Goal: Task Accomplishment & Management: Manage account settings

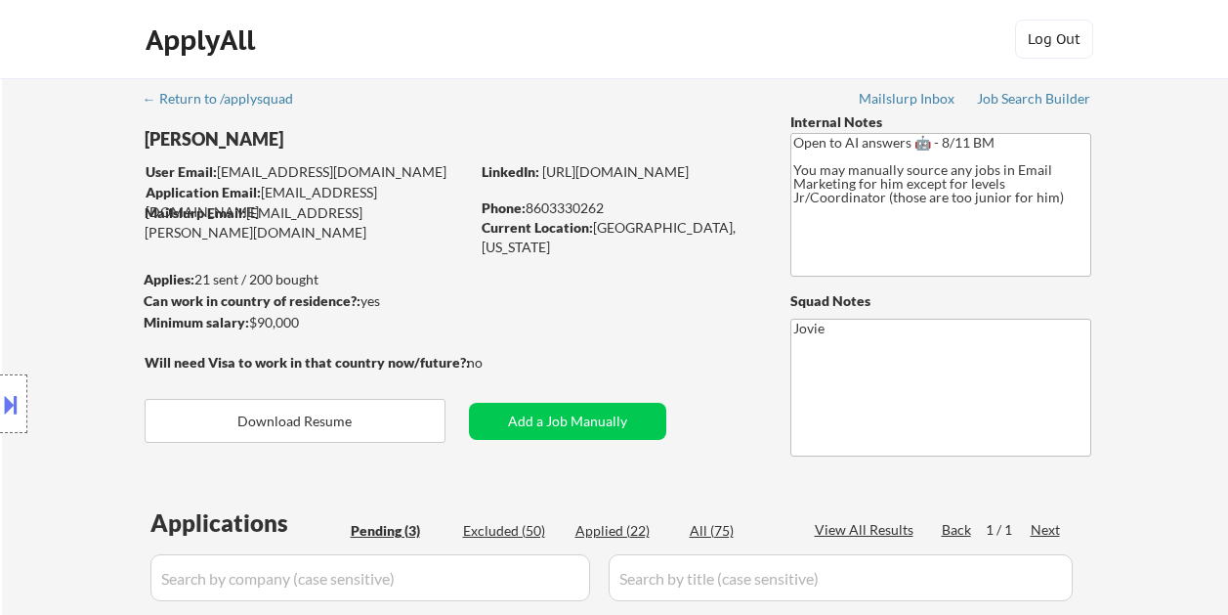
select select ""pending""
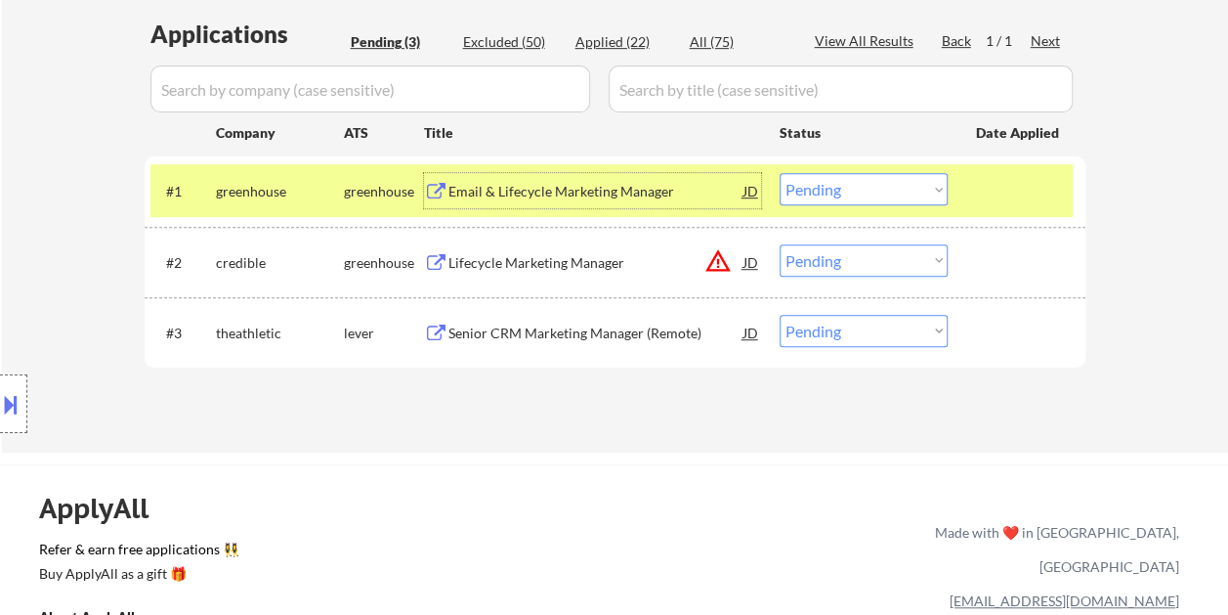
click at [932, 189] on select "Choose an option... Pending Applied Excluded (Questions) Excluded (Expired) Exc…" at bounding box center [864, 189] width 168 height 32
click at [780, 173] on select "Choose an option... Pending Applied Excluded (Questions) Excluded (Expired) Exc…" at bounding box center [864, 189] width 168 height 32
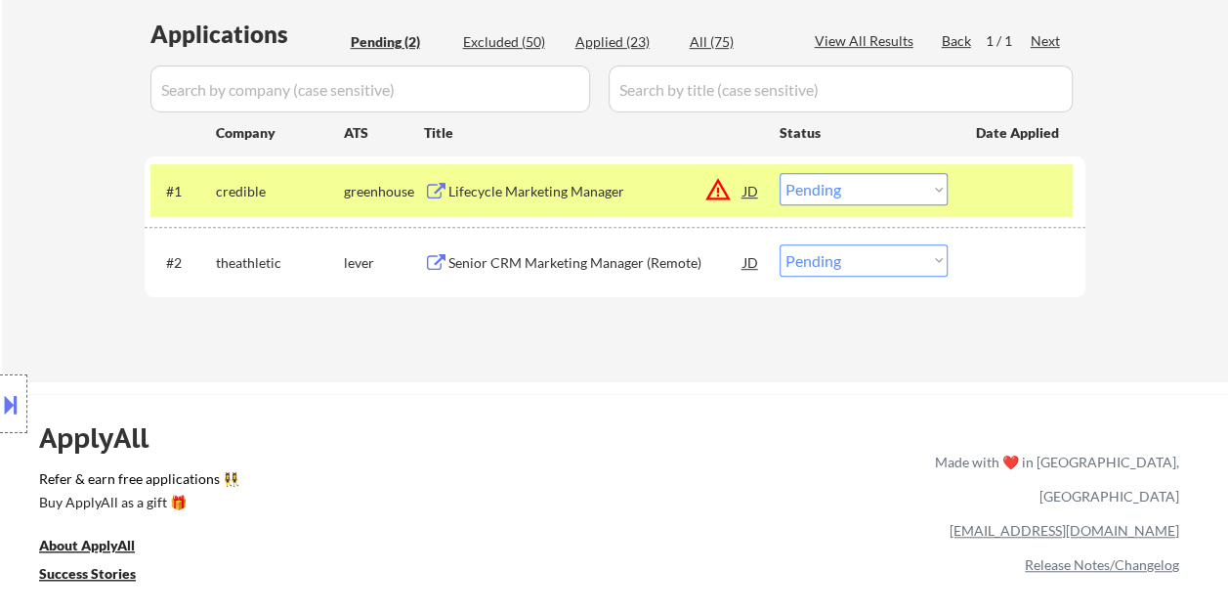
click at [993, 186] on div at bounding box center [1019, 190] width 86 height 35
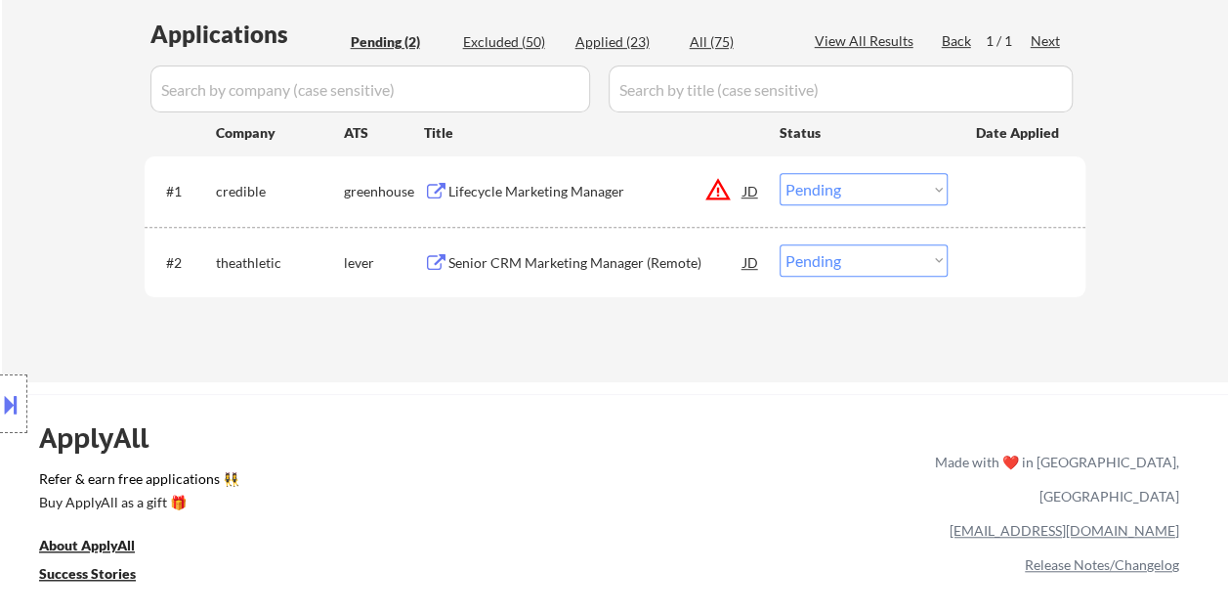
click at [995, 186] on div at bounding box center [1019, 190] width 86 height 35
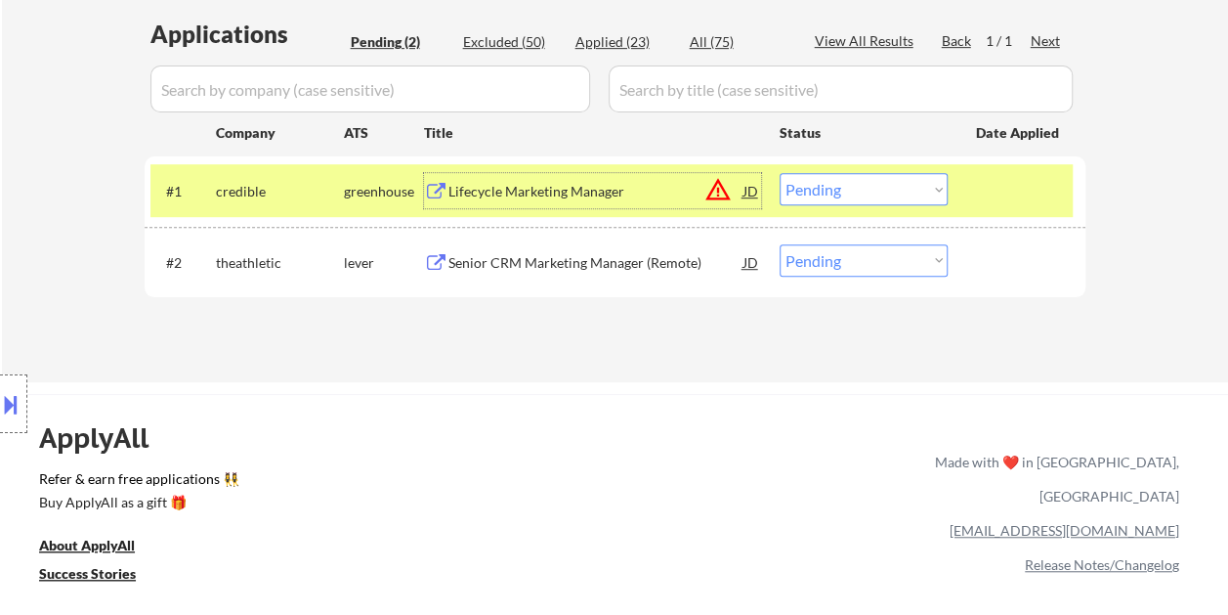
click at [475, 194] on div "Lifecycle Marketing Manager" at bounding box center [595, 192] width 295 height 20
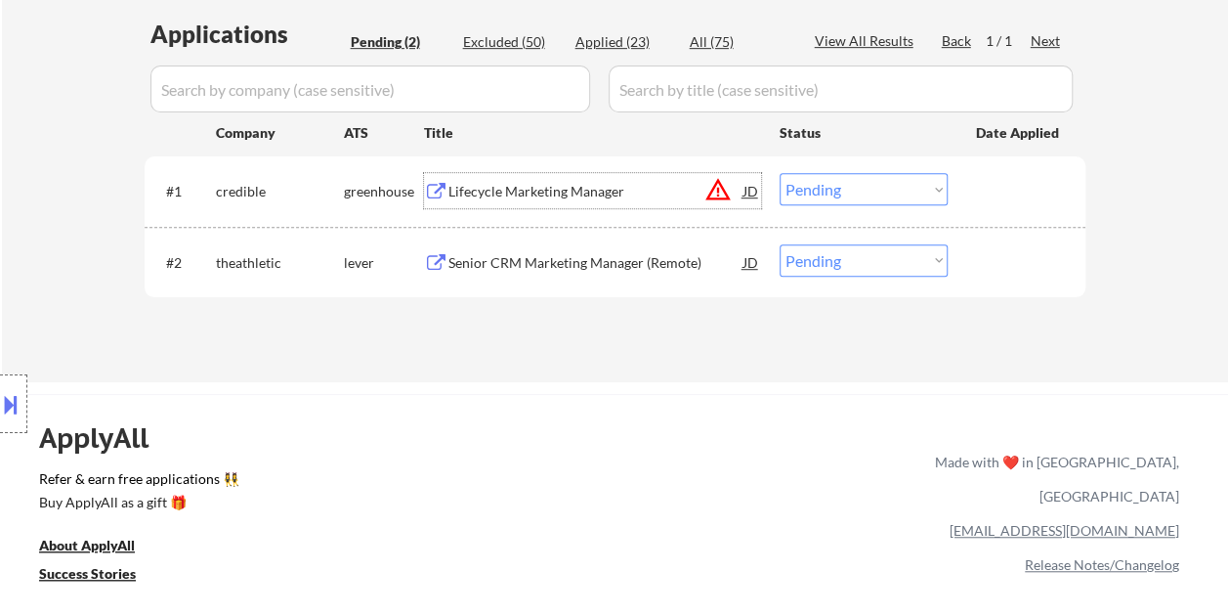
click at [740, 193] on div "Lifecycle Marketing Manager" at bounding box center [595, 192] width 295 height 20
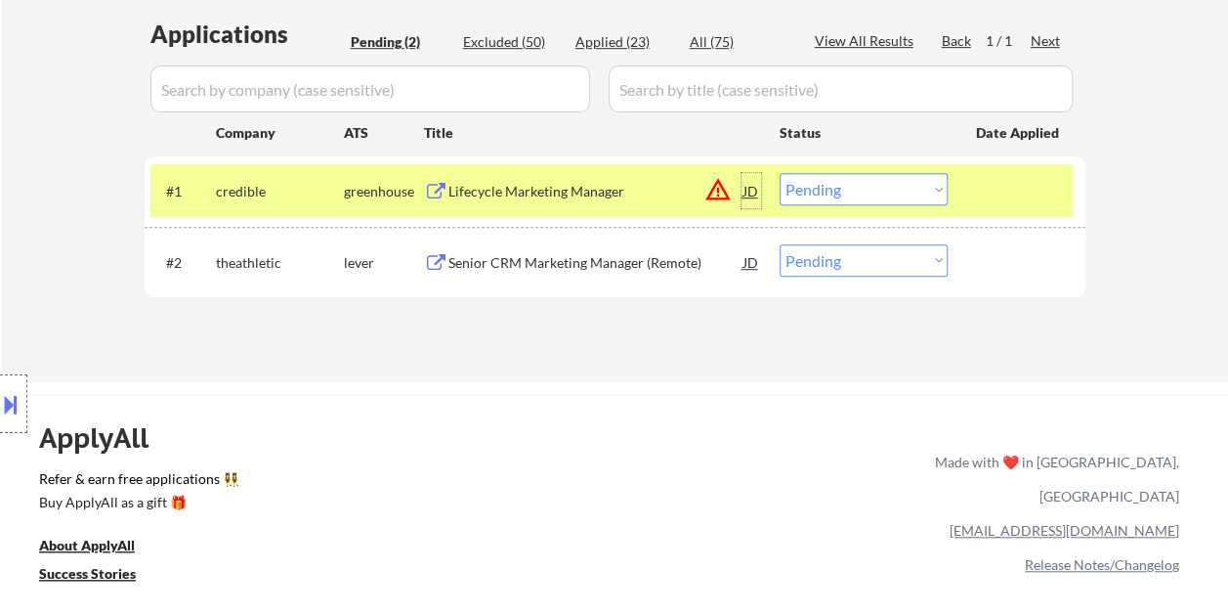
click at [753, 193] on div "JD" at bounding box center [752, 190] width 20 height 35
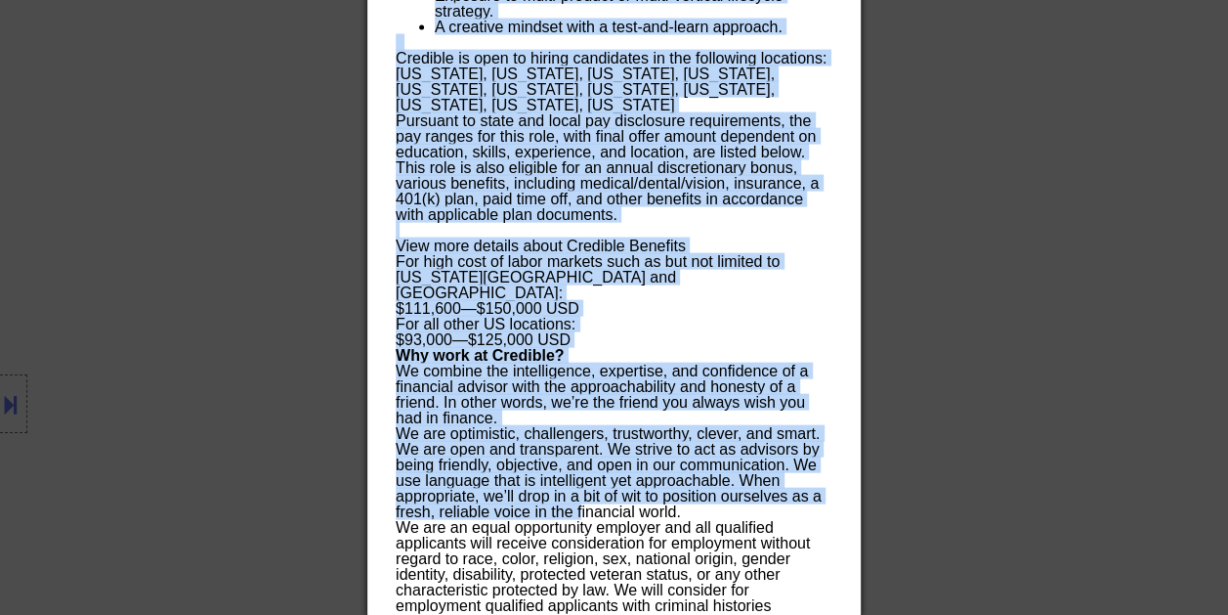
scroll to position [1989, 0]
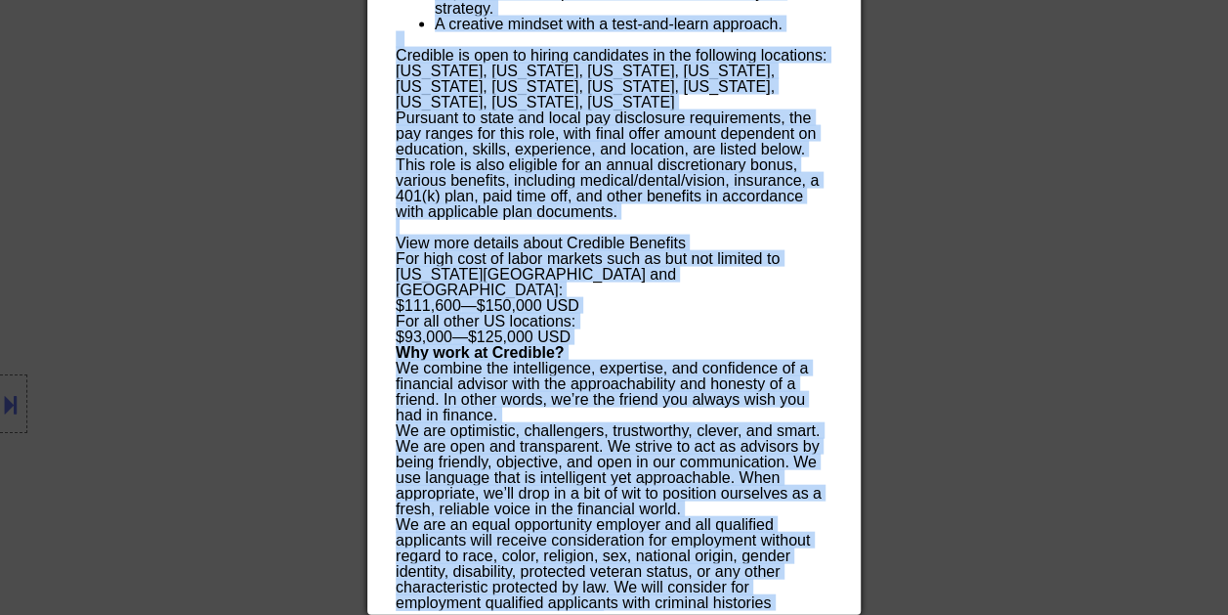
drag, startPoint x: 388, startPoint y: 84, endPoint x: 629, endPoint y: 602, distance: 571.3
copy div "Lifecycle Marketing Manager credible Remote, United States AI Location Check 🚫:…"
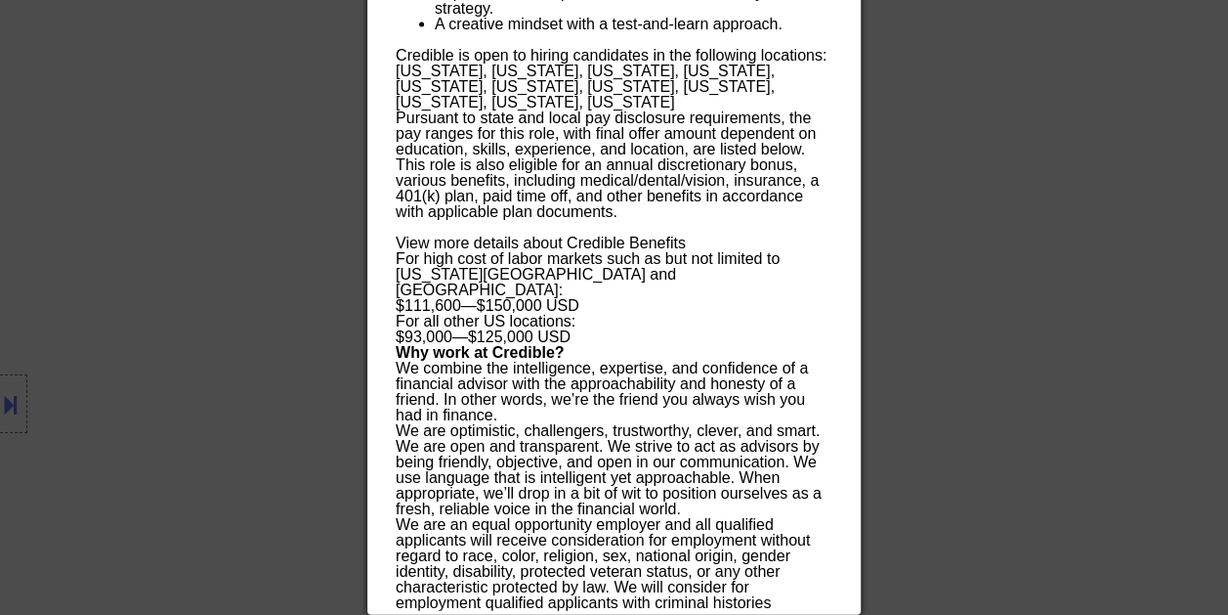
click at [1039, 149] on div at bounding box center [614, 307] width 1228 height 615
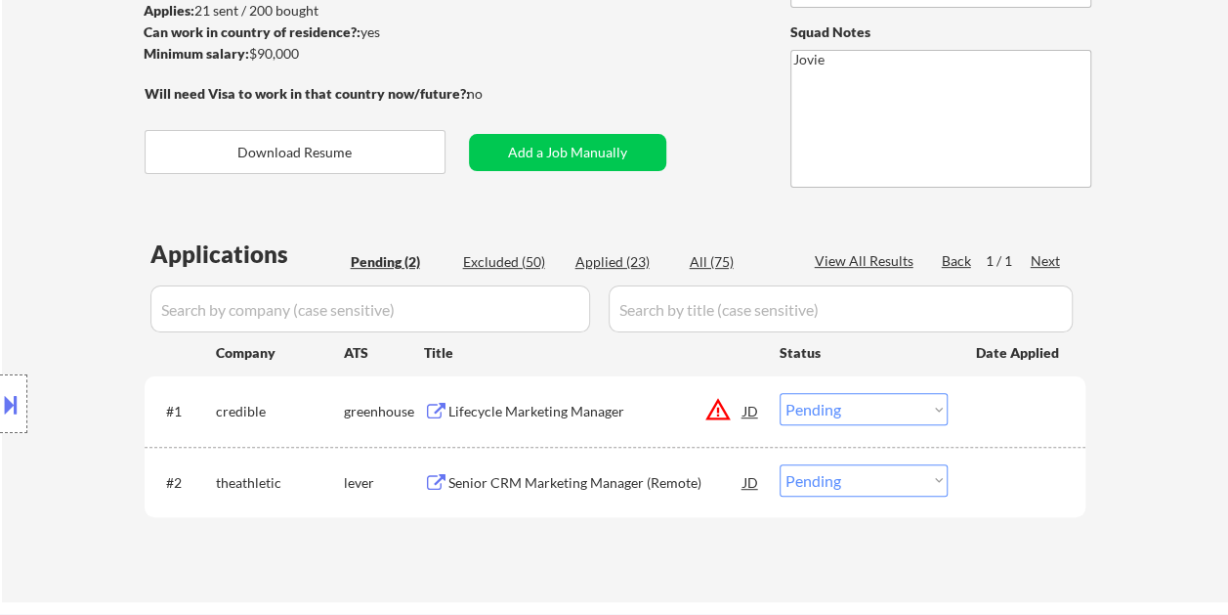
scroll to position [183, 0]
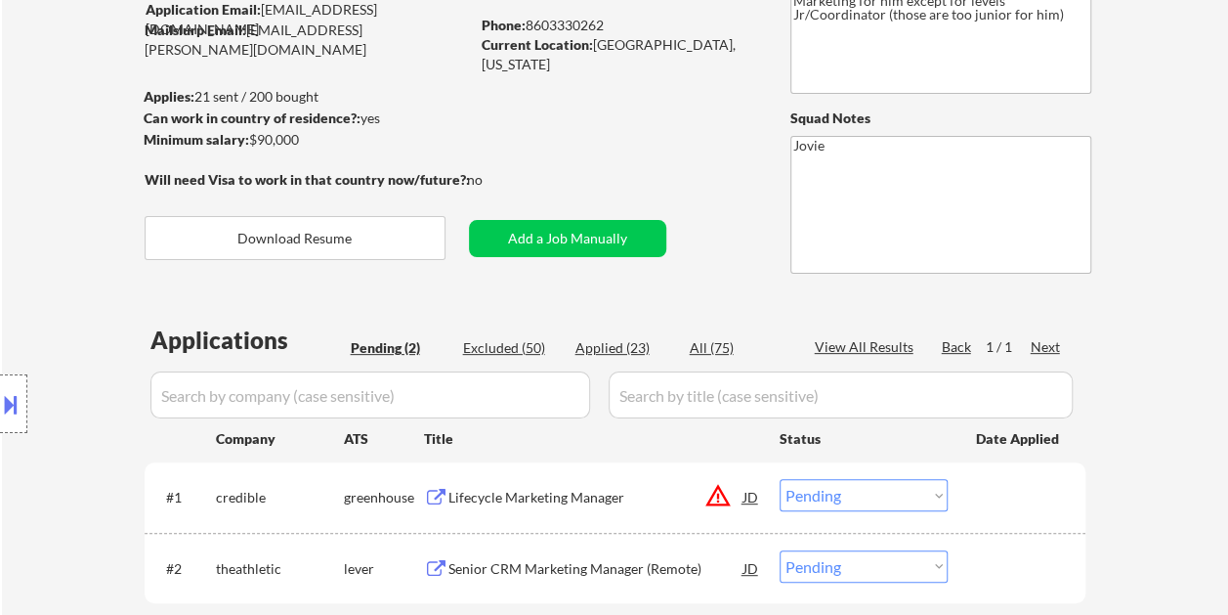
drag, startPoint x: 985, startPoint y: 502, endPoint x: 919, endPoint y: 498, distance: 65.6
click at [985, 501] on div at bounding box center [1019, 496] width 86 height 35
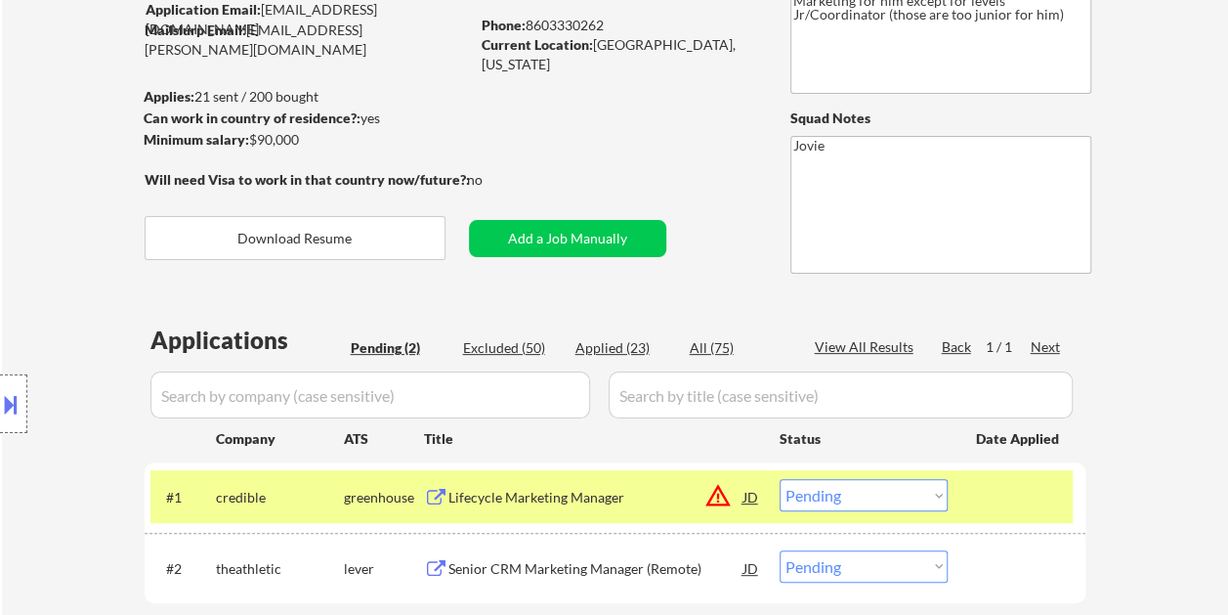
click at [919, 498] on select "Choose an option... Pending Applied Excluded (Questions) Excluded (Expired) Exc…" at bounding box center [864, 495] width 168 height 32
click at [780, 479] on select "Choose an option... Pending Applied Excluded (Questions) Excluded (Expired) Exc…" at bounding box center [864, 495] width 168 height 32
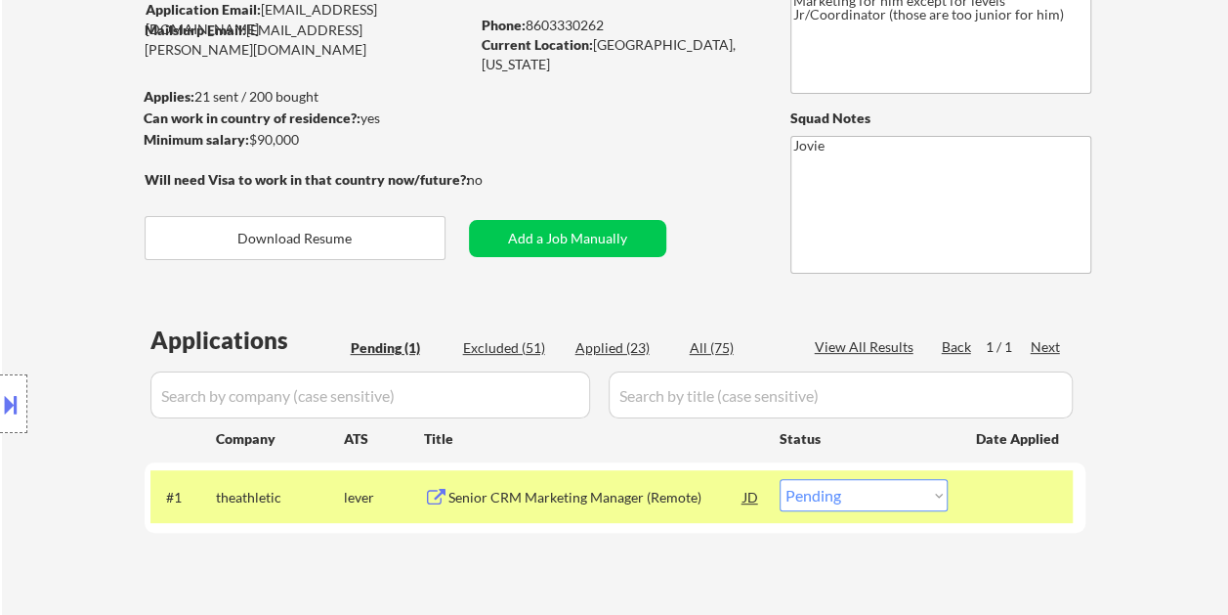
click at [1024, 504] on div at bounding box center [1019, 496] width 86 height 35
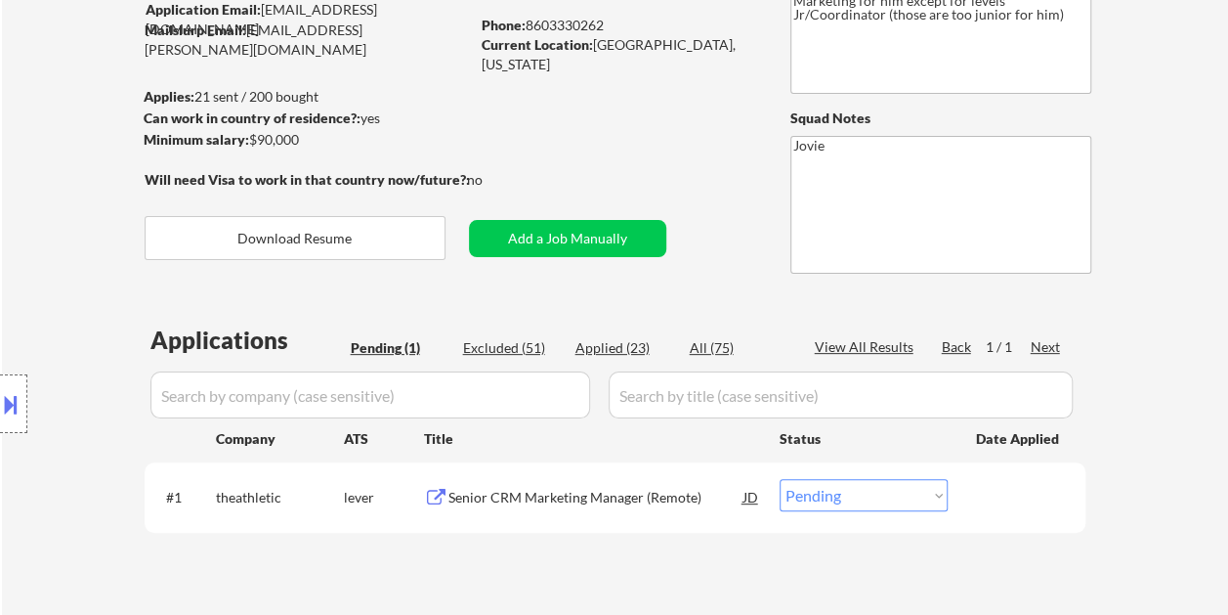
click at [1018, 504] on div at bounding box center [1019, 496] width 86 height 35
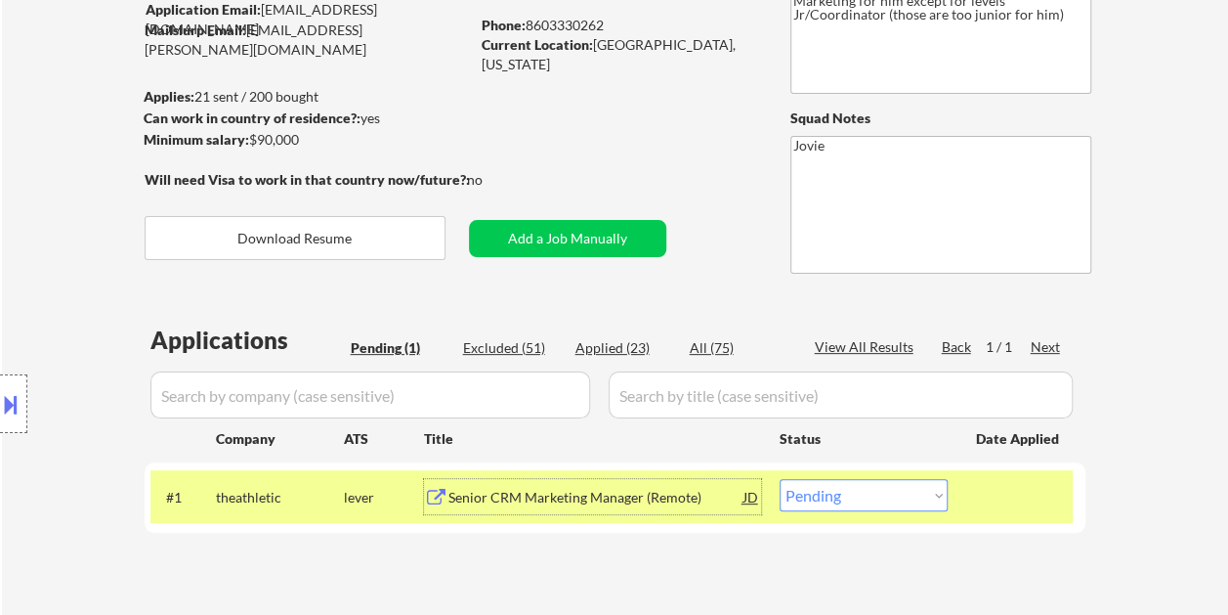
click at [573, 493] on div "Senior CRM Marketing Manager (Remote)" at bounding box center [595, 498] width 295 height 20
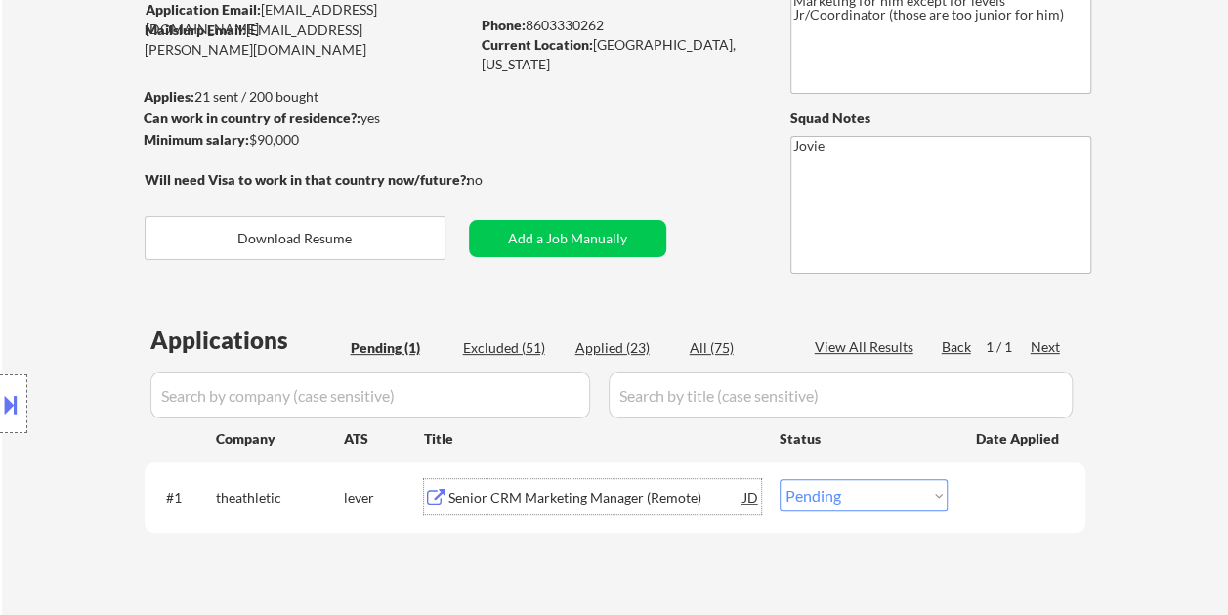
click at [1021, 500] on div at bounding box center [1019, 496] width 86 height 35
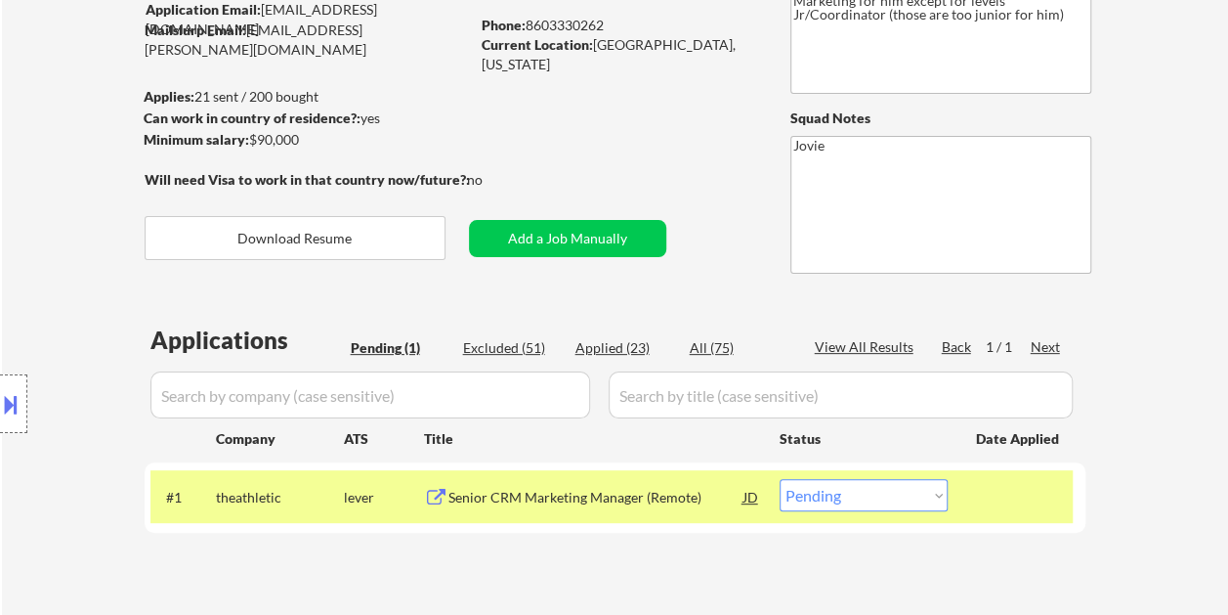
click at [939, 503] on select "Choose an option... Pending Applied Excluded (Questions) Excluded (Expired) Exc…" at bounding box center [864, 495] width 168 height 32
select select ""applied""
click at [780, 479] on select "Choose an option... Pending Applied Excluded (Questions) Excluded (Expired) Exc…" at bounding box center [864, 495] width 168 height 32
select select ""applied""
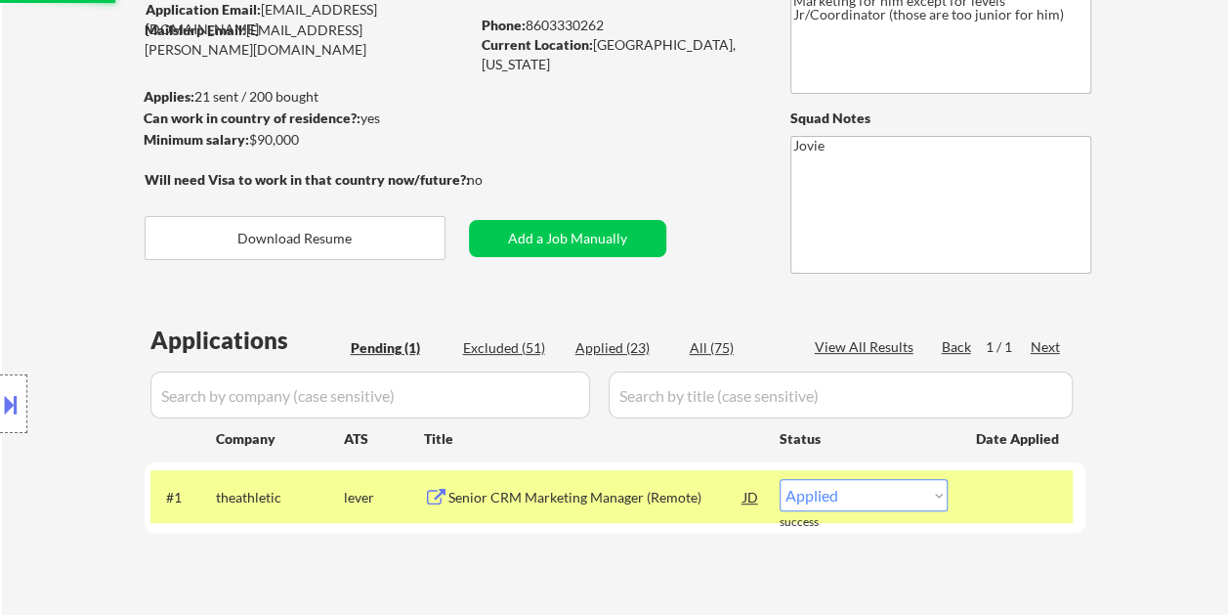
select select ""applied""
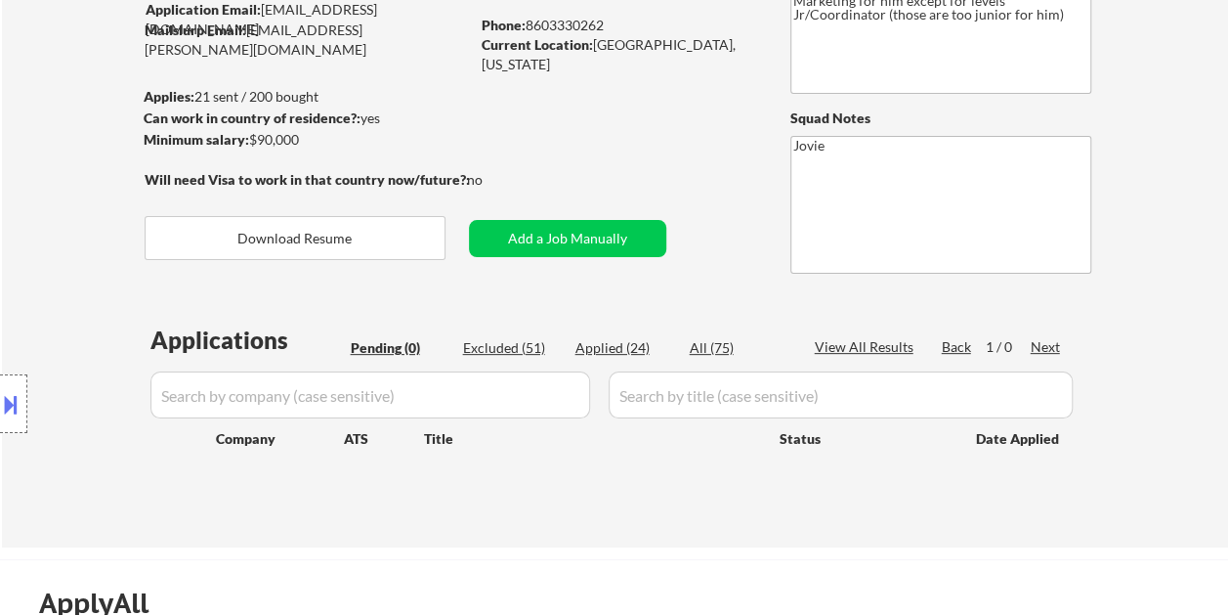
click at [612, 340] on div "Applied (24)" at bounding box center [625, 348] width 98 height 20
select select ""applied""
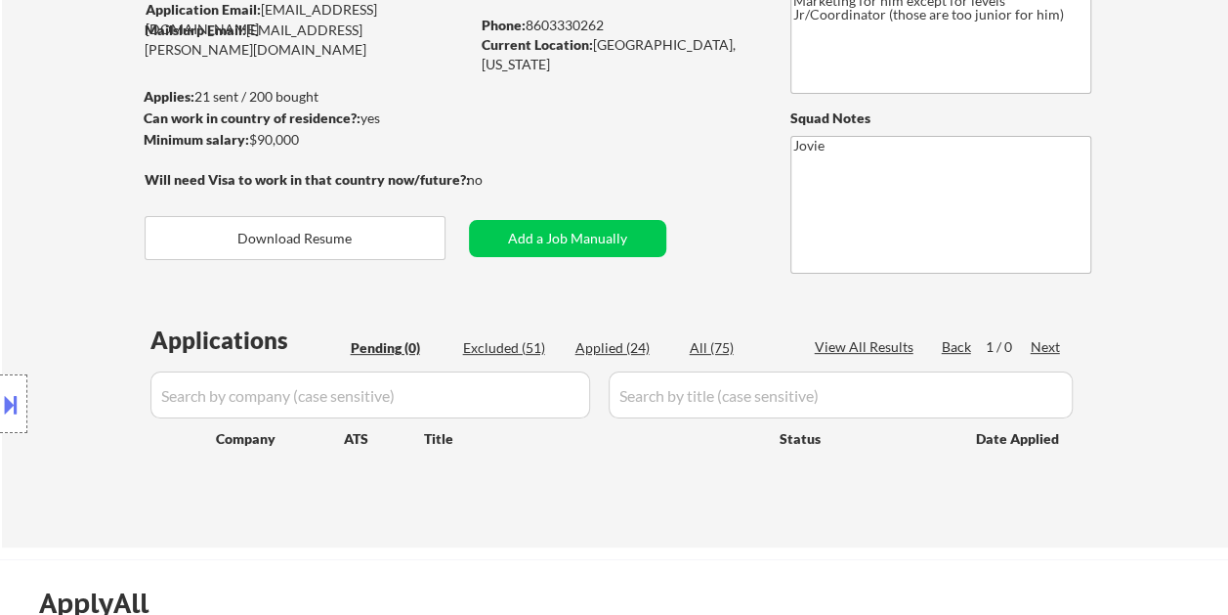
select select ""applied""
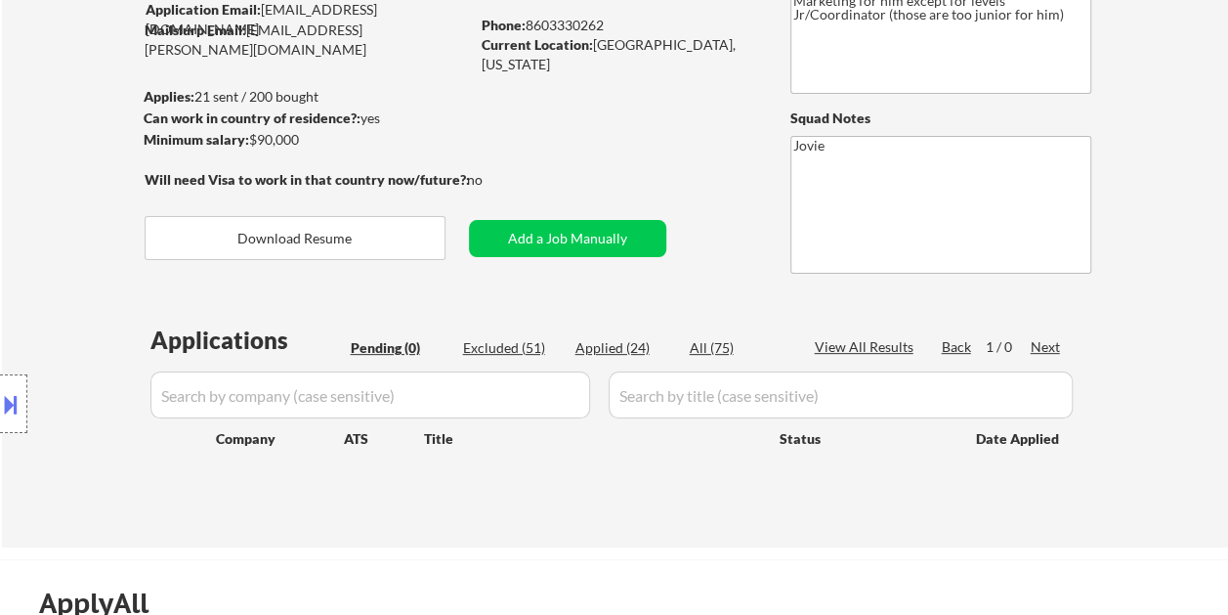
select select ""applied""
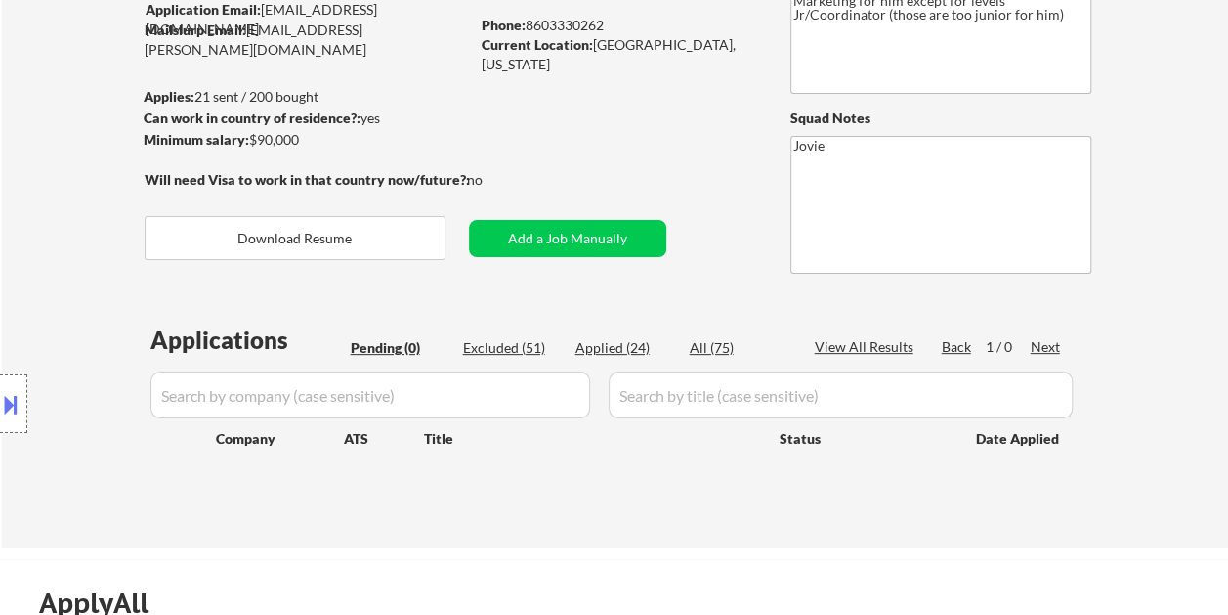
select select ""applied""
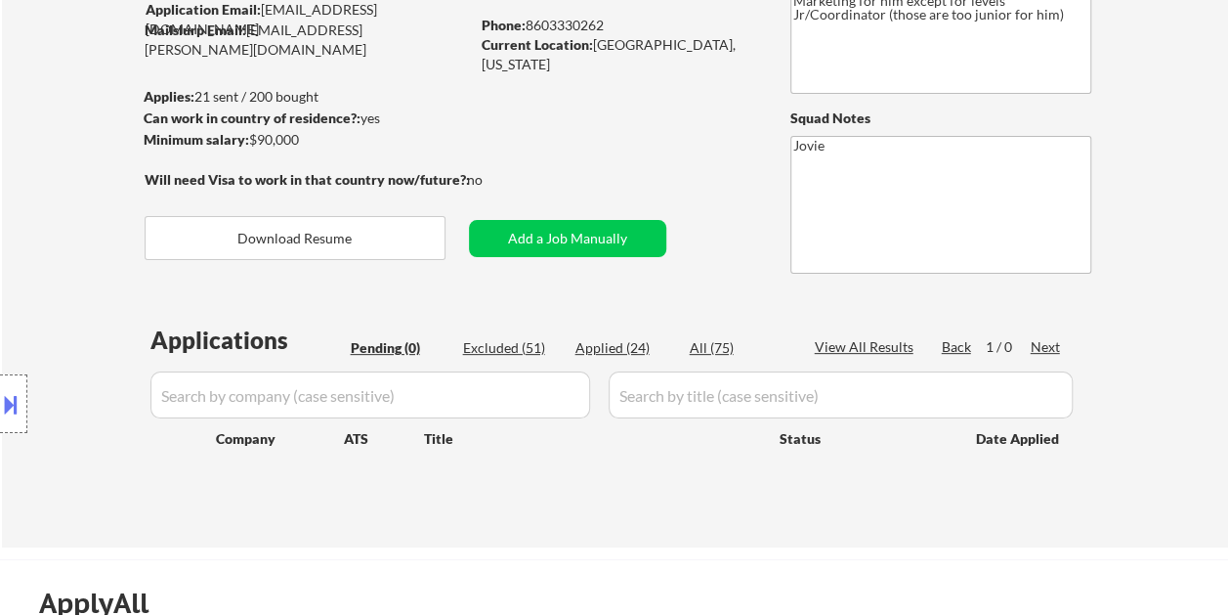
select select ""applied""
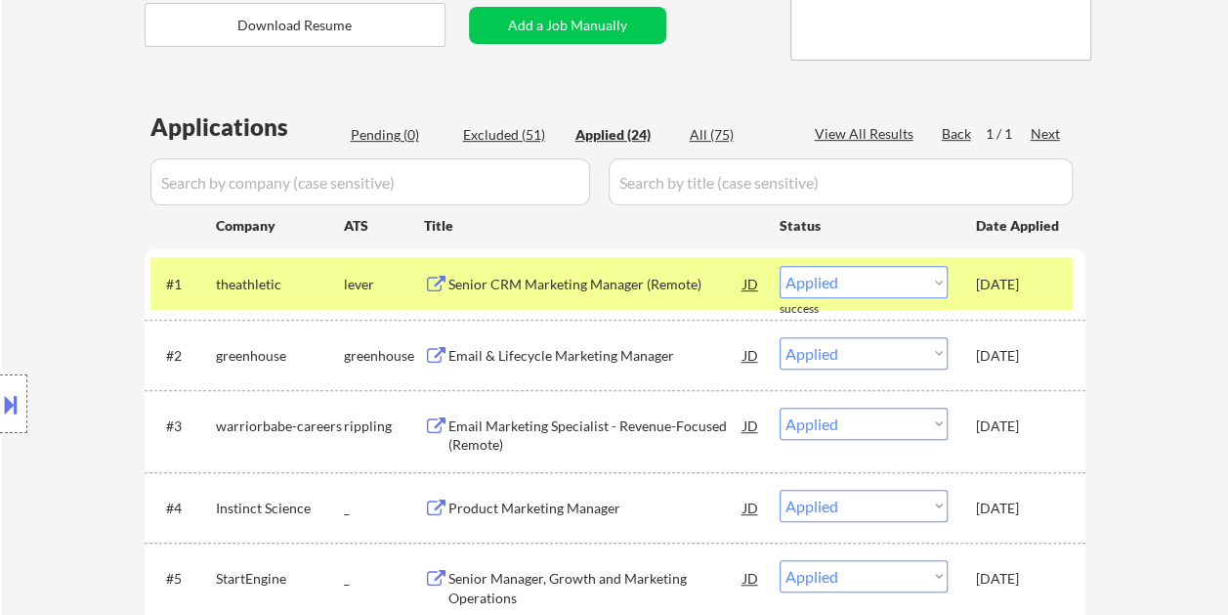
scroll to position [378, 0]
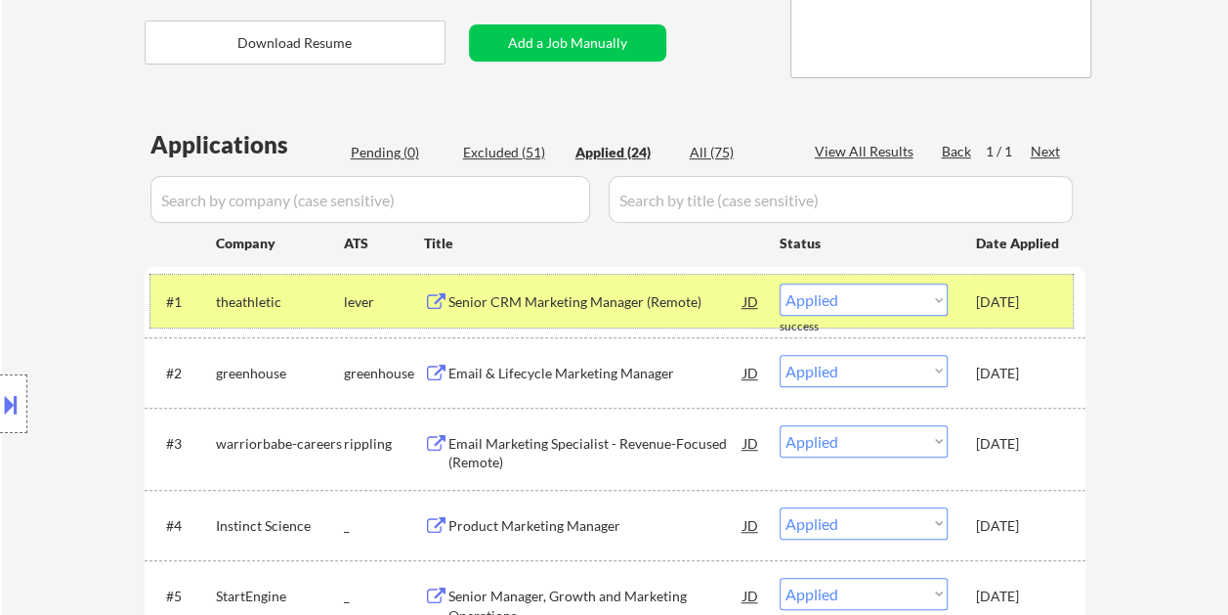
click at [1038, 308] on div "[DATE]" at bounding box center [1019, 302] width 86 height 20
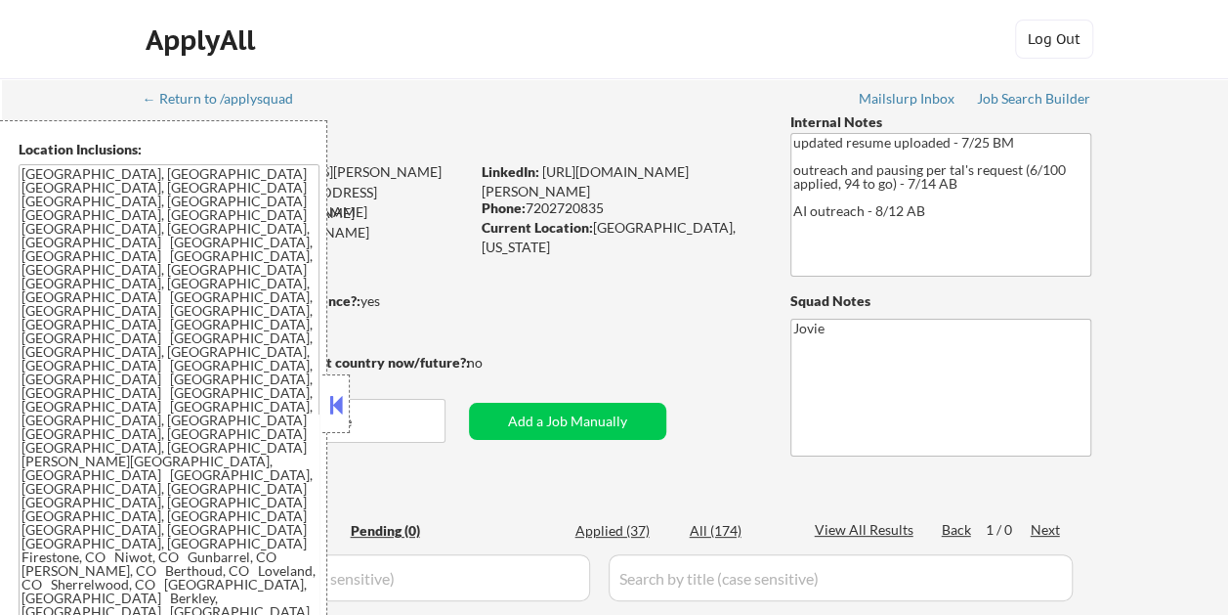
click at [344, 405] on button at bounding box center [335, 404] width 21 height 29
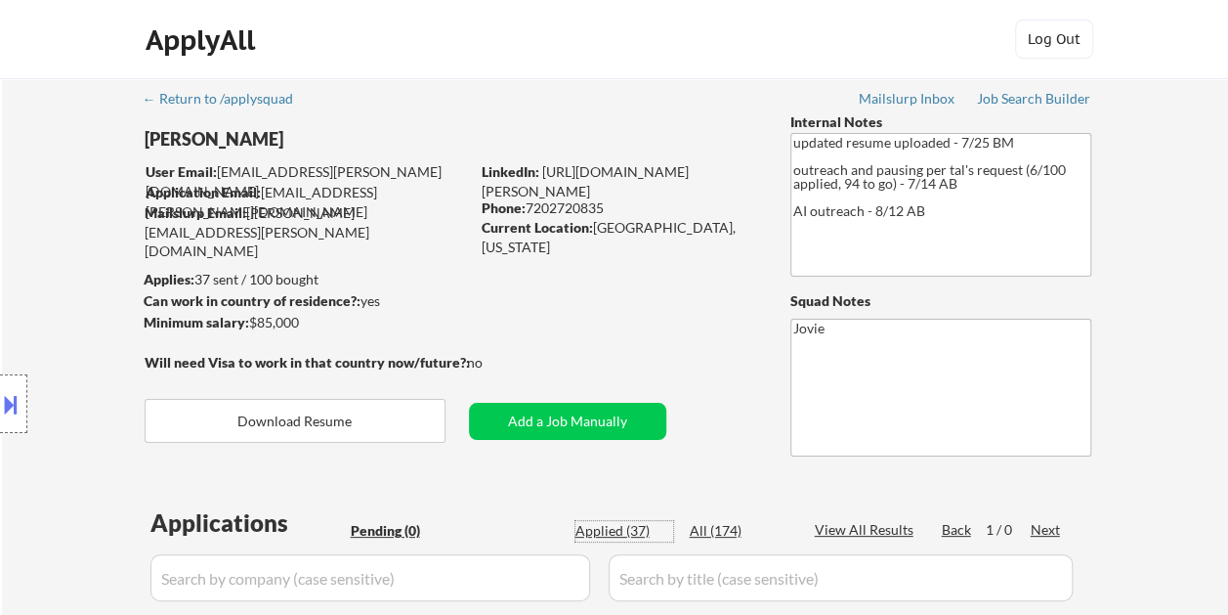
click at [636, 529] on div "Applied (37)" at bounding box center [625, 531] width 98 height 20
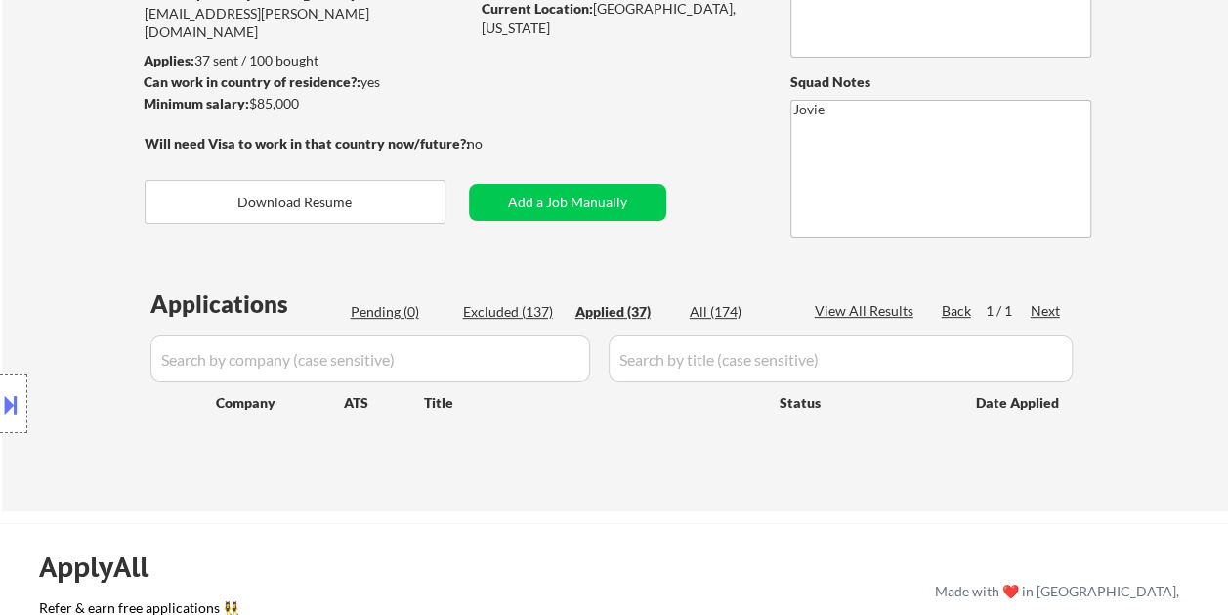
scroll to position [391, 0]
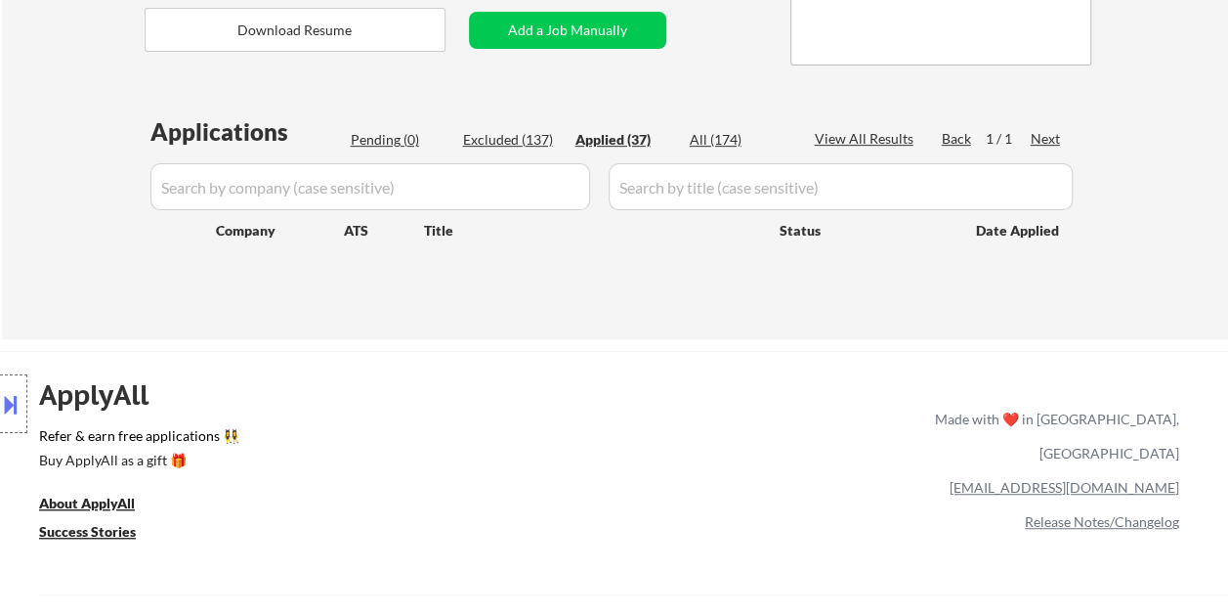
select select ""applied""
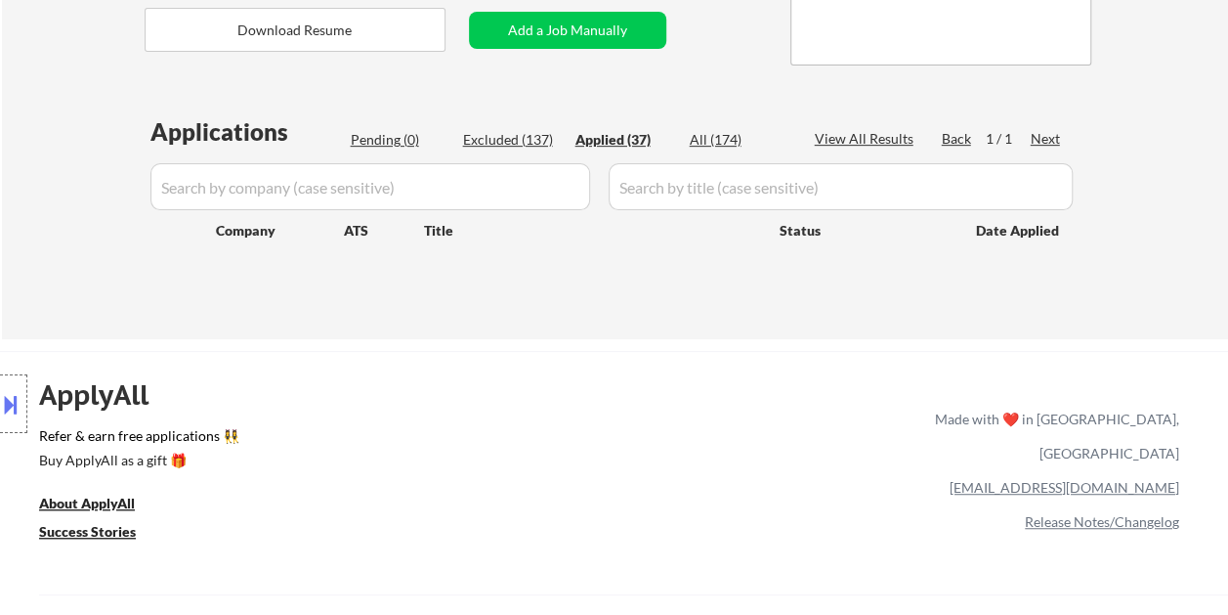
select select ""applied""
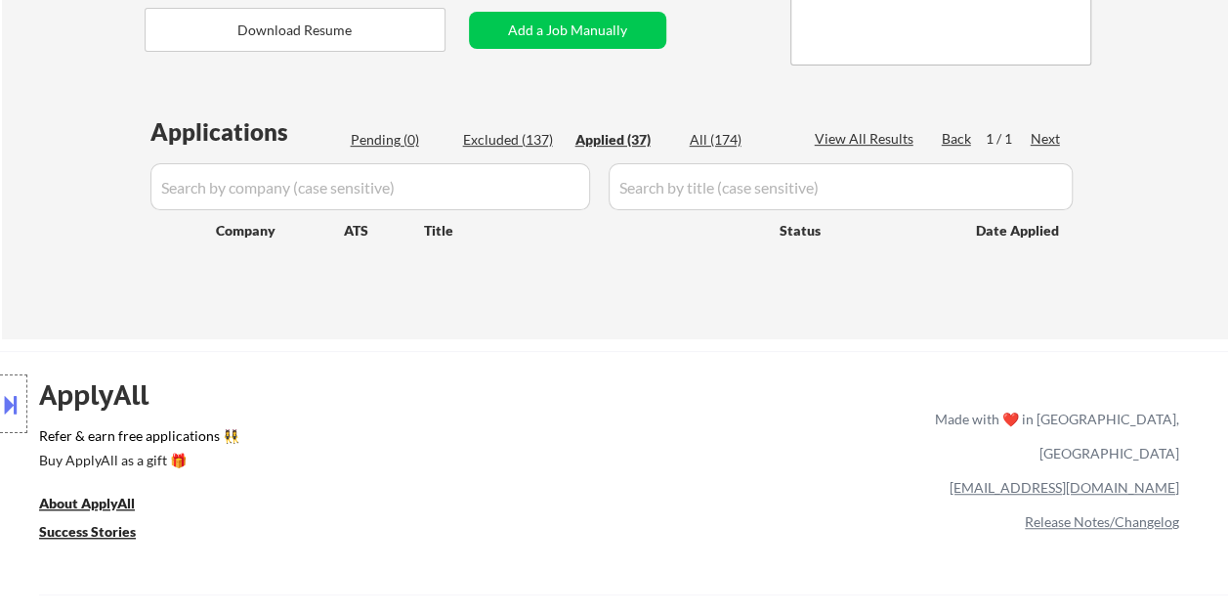
select select ""applied""
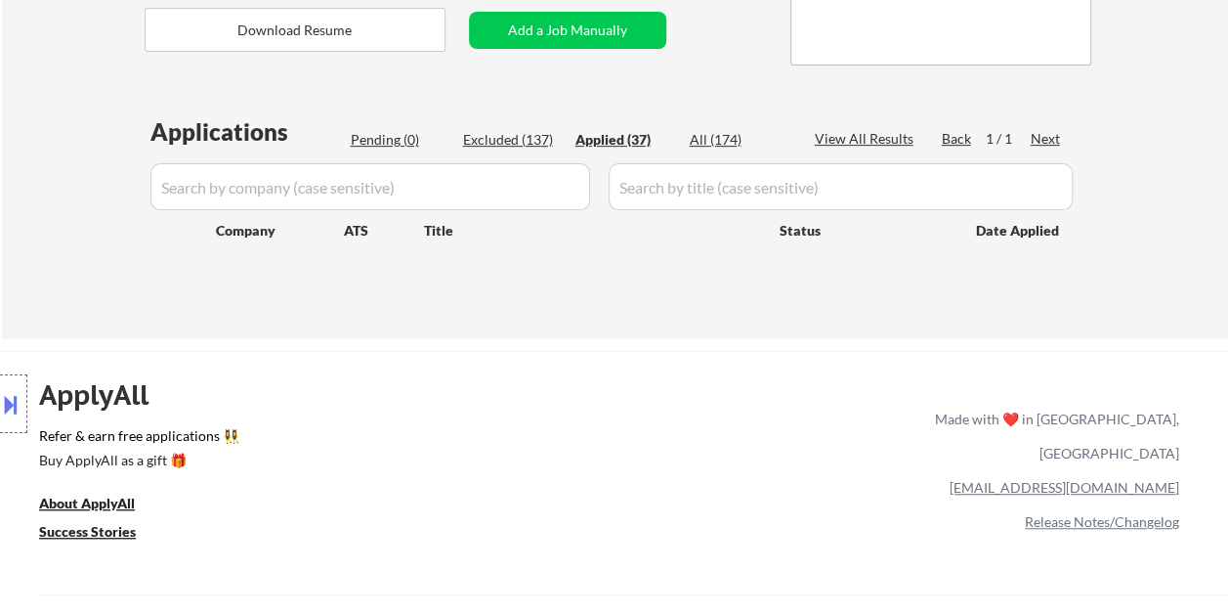
select select ""applied""
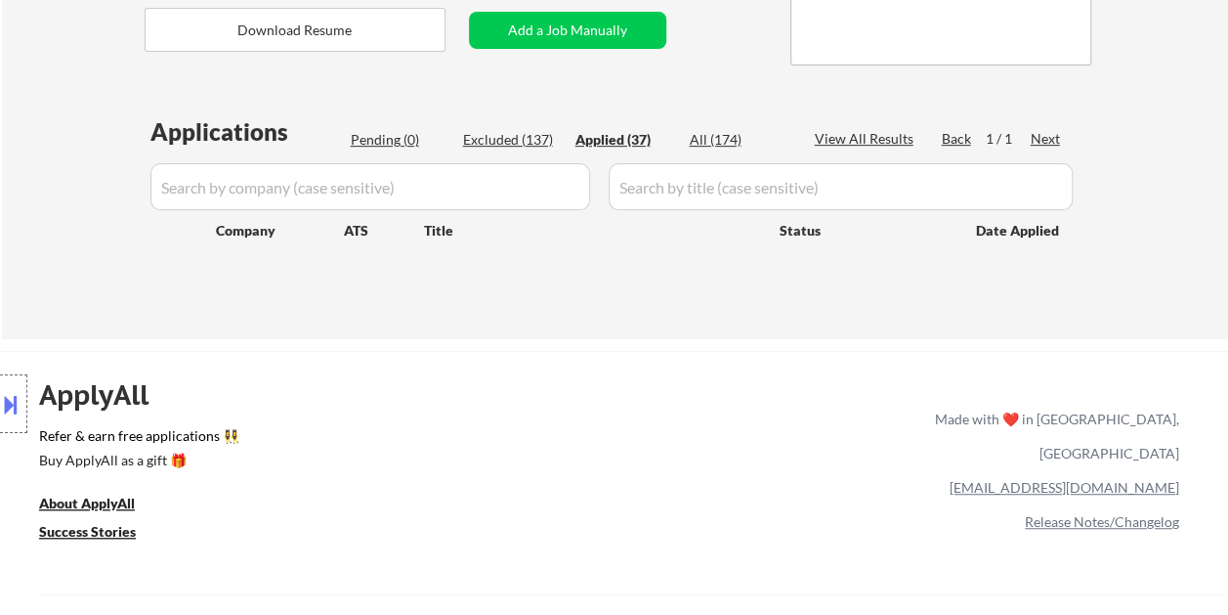
select select ""applied""
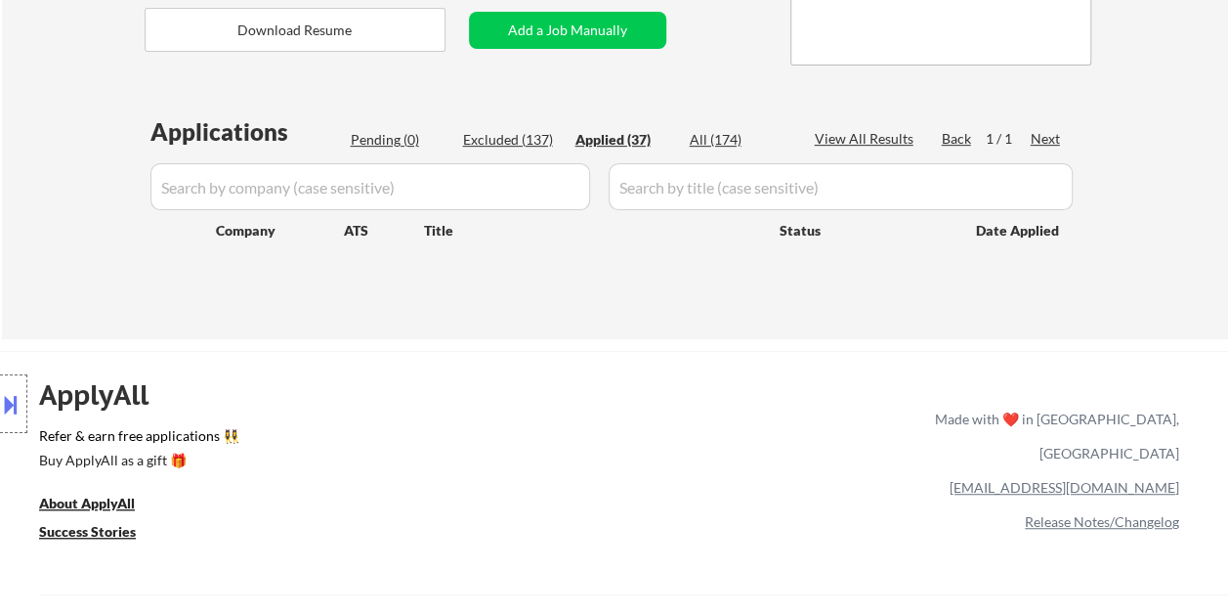
select select ""applied""
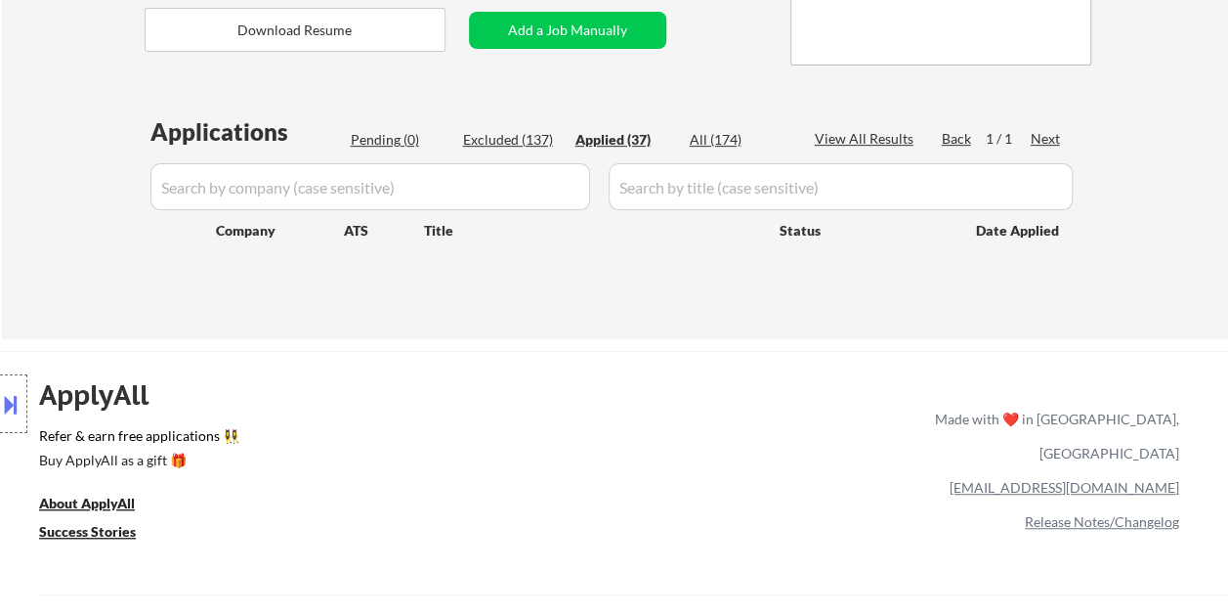
select select ""applied""
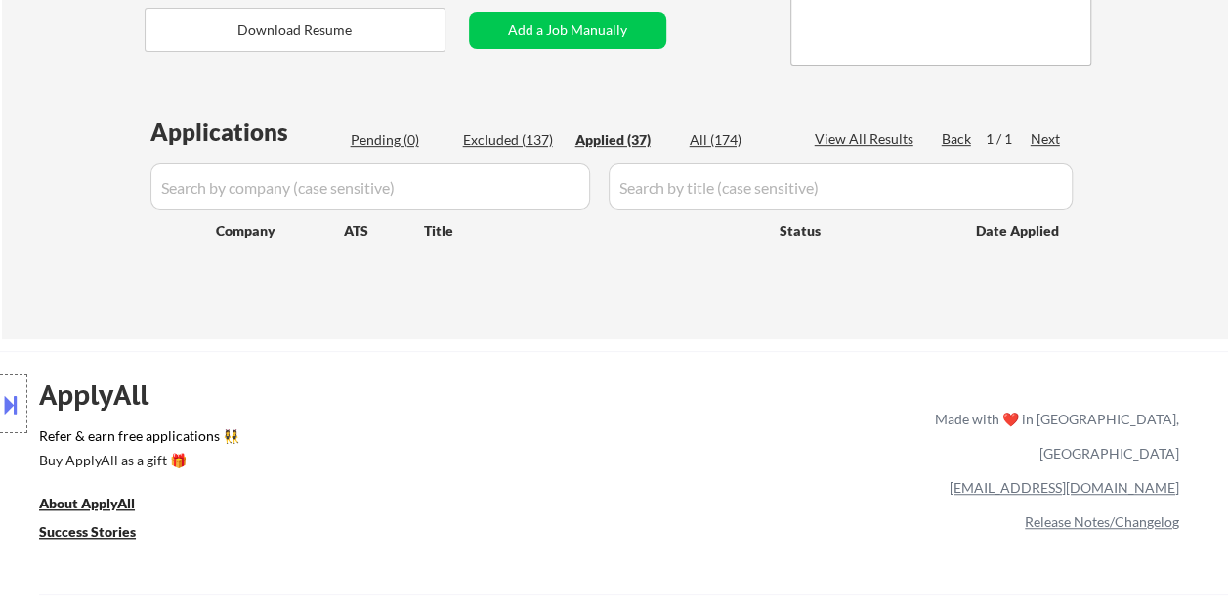
select select ""applied""
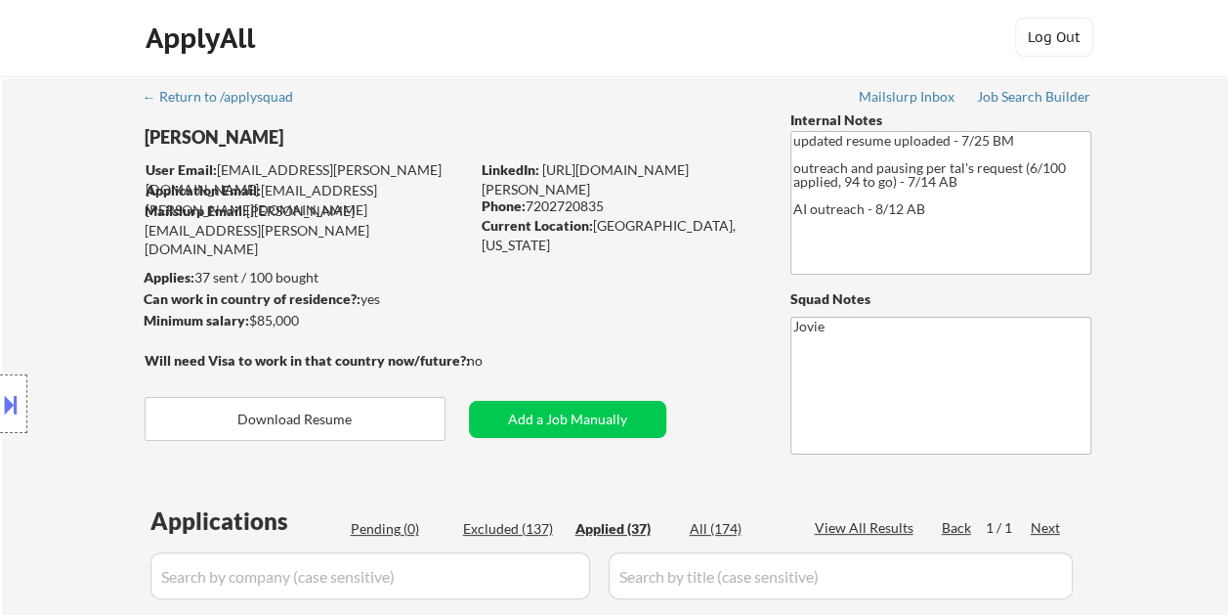
scroll to position [0, 0]
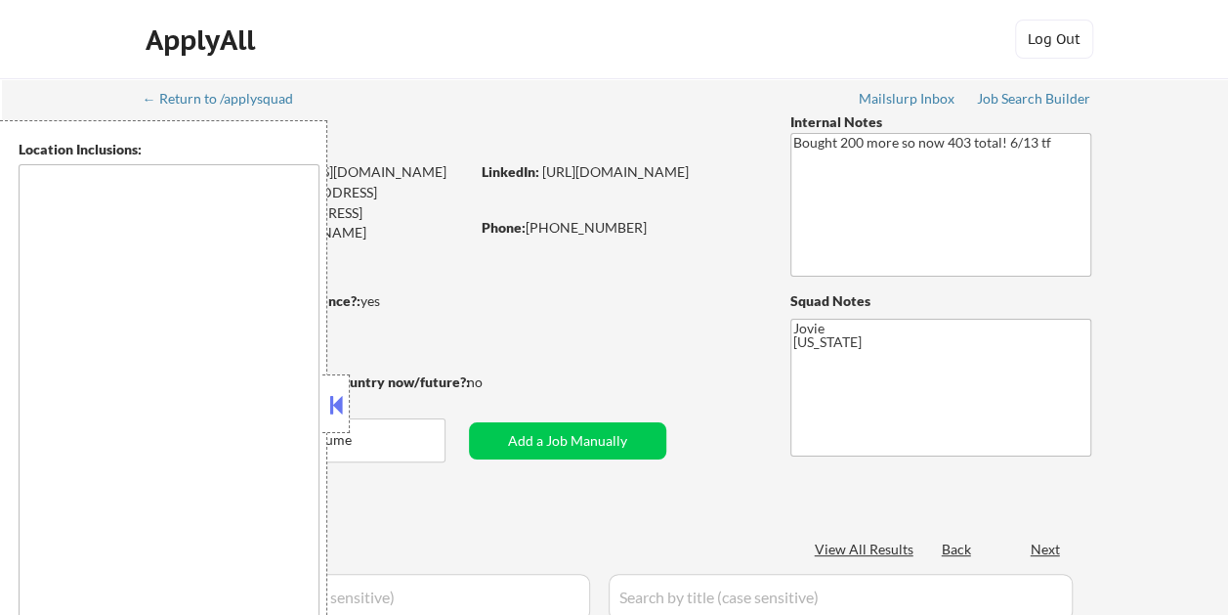
type textarea "Richmond, TX Rosenberg, TX Pecan Grove, TX Greatwood, TX Sugar Land, TX New Ter…"
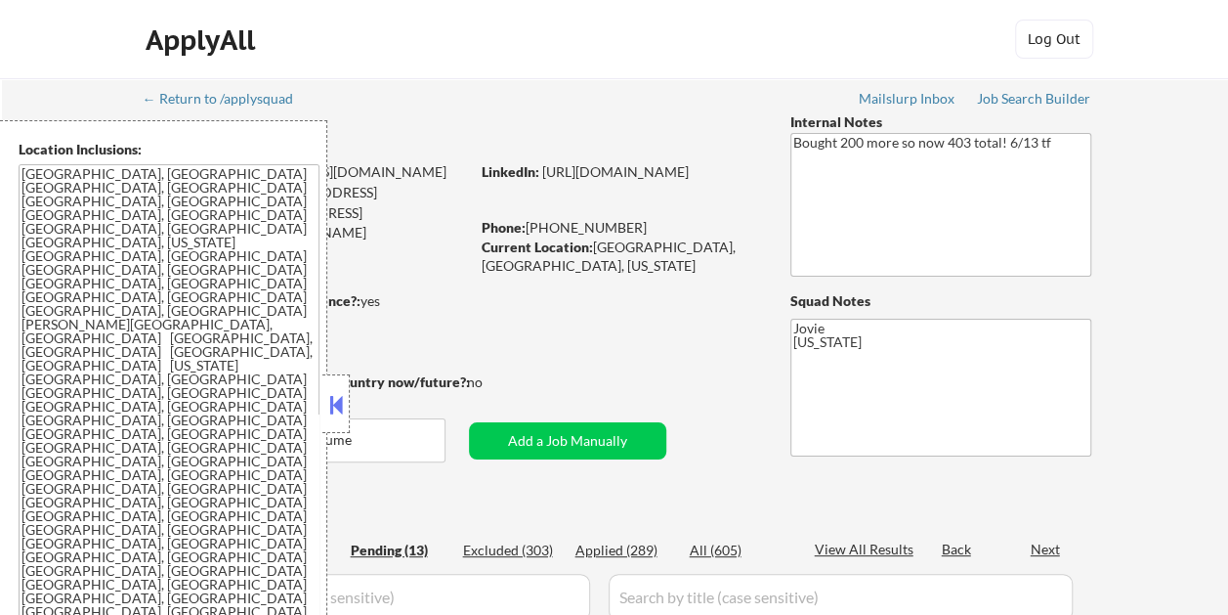
select select ""pending""
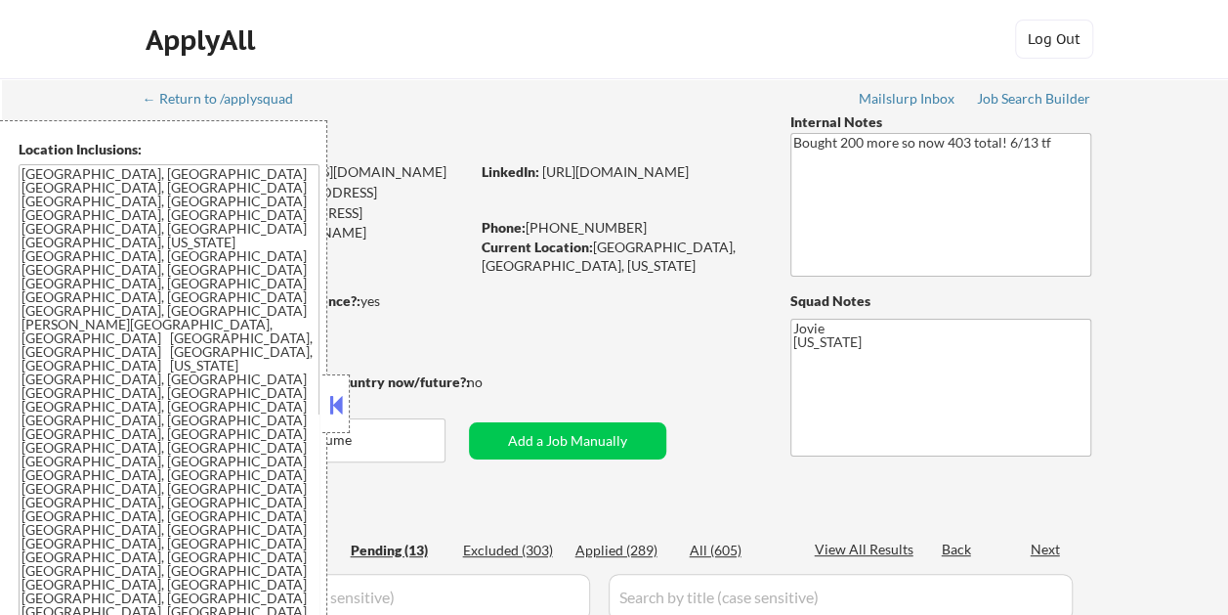
select select ""pending""
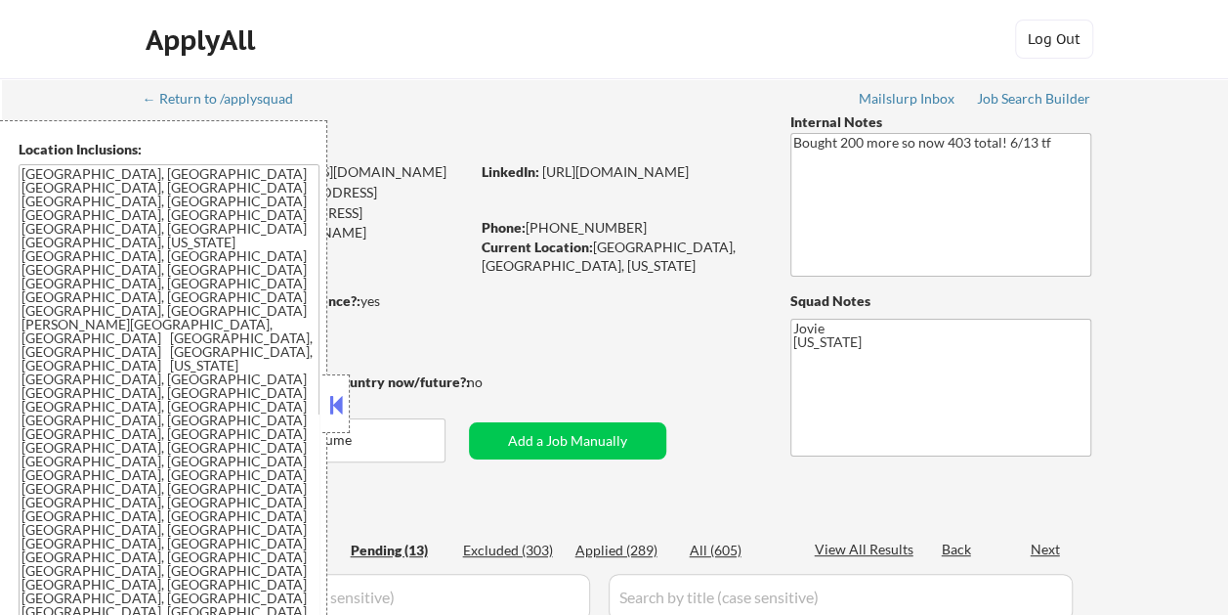
select select ""pending""
drag, startPoint x: 346, startPoint y: 403, endPoint x: 338, endPoint y: 388, distance: 16.6
click at [346, 401] on button at bounding box center [335, 404] width 21 height 29
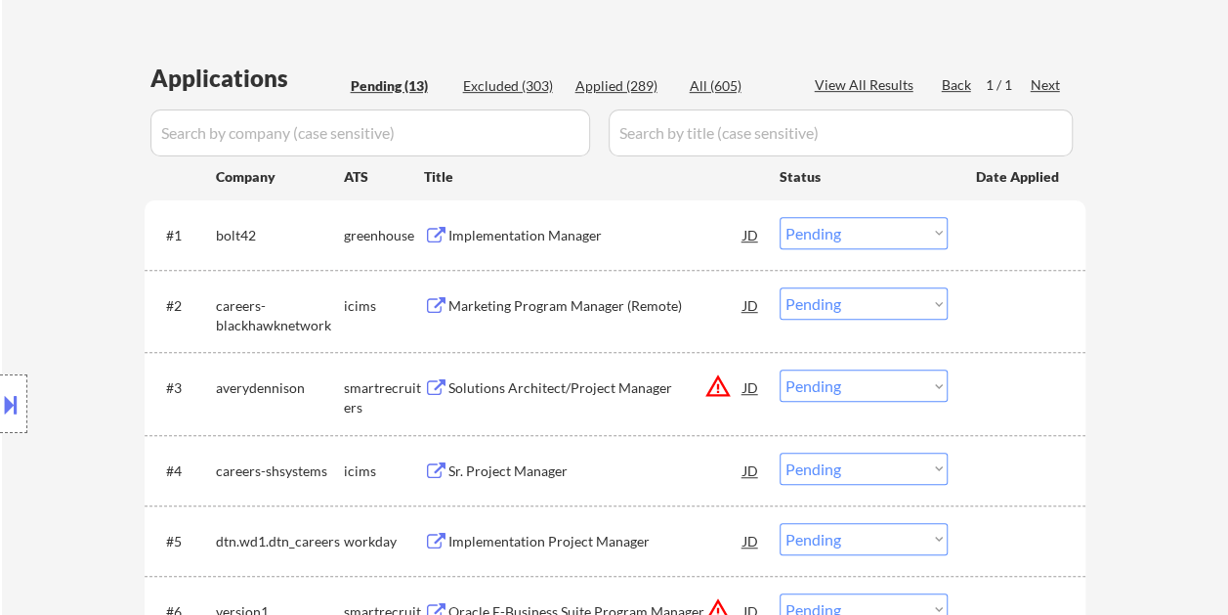
scroll to position [489, 0]
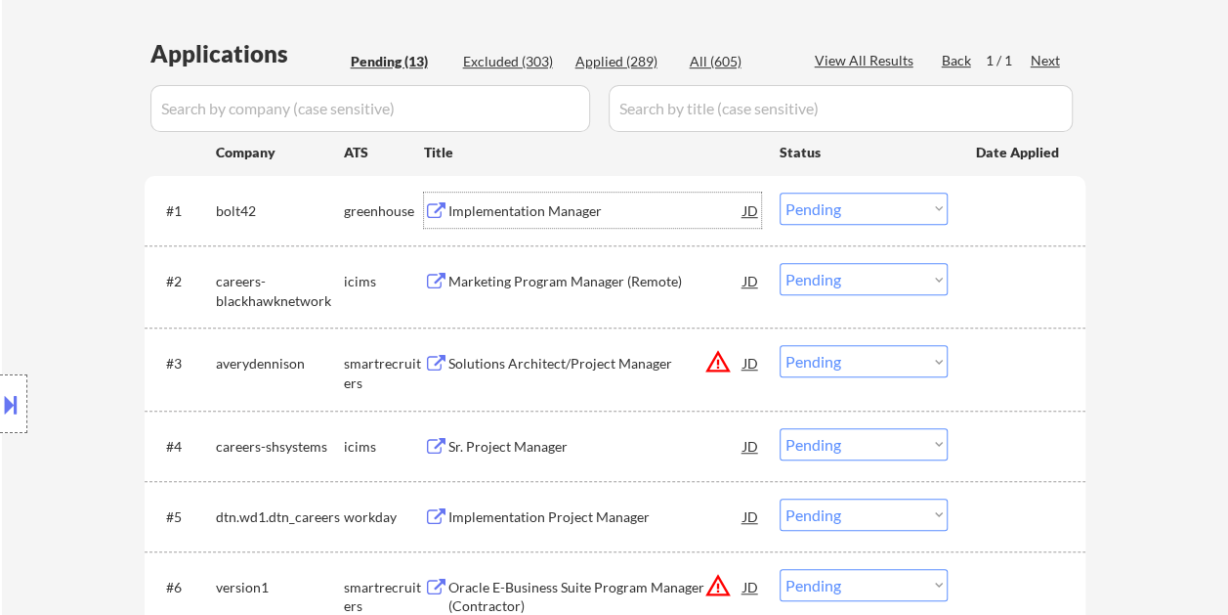
click at [611, 205] on div "Implementation Manager" at bounding box center [595, 211] width 295 height 20
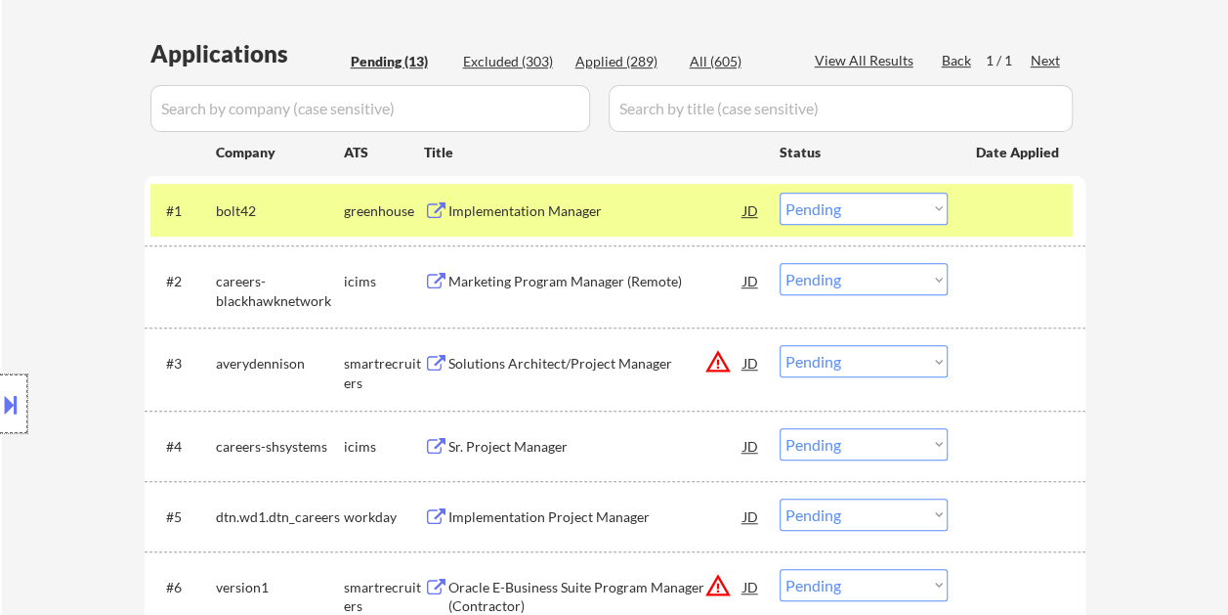
click at [25, 374] on div at bounding box center [13, 403] width 27 height 59
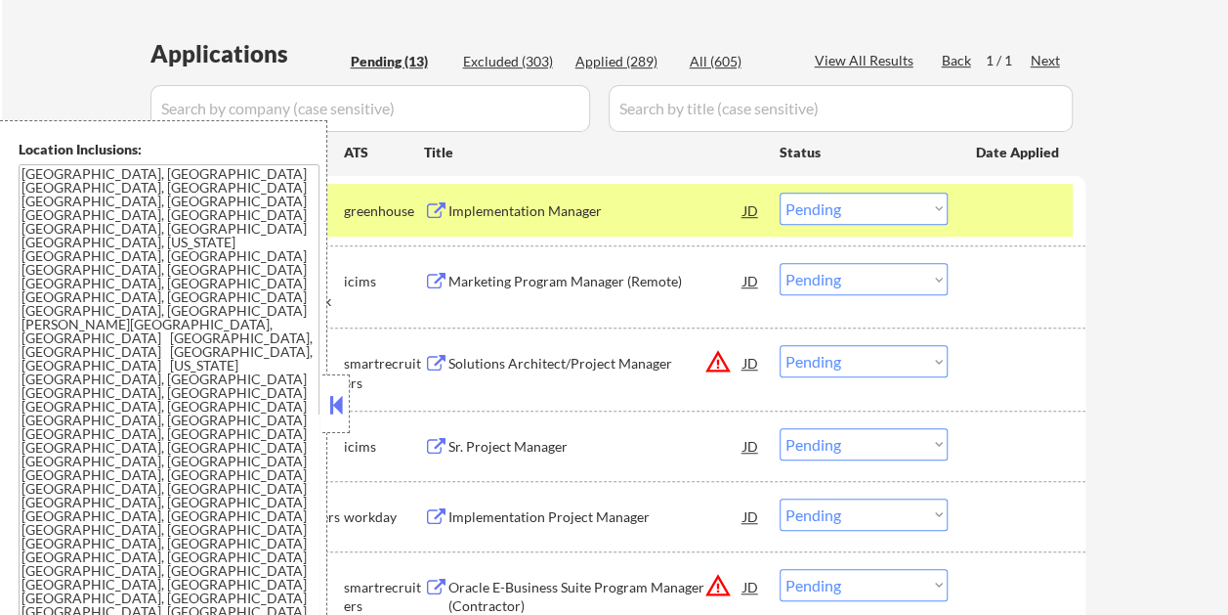
click at [334, 410] on button at bounding box center [335, 404] width 21 height 29
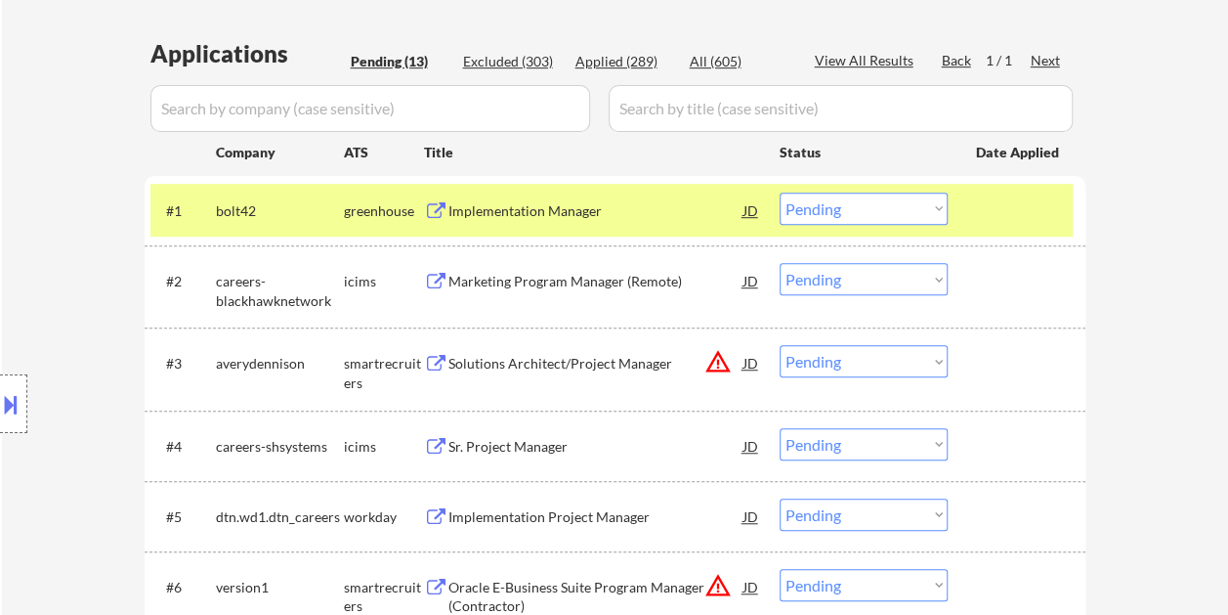
click at [8, 394] on button at bounding box center [10, 404] width 21 height 32
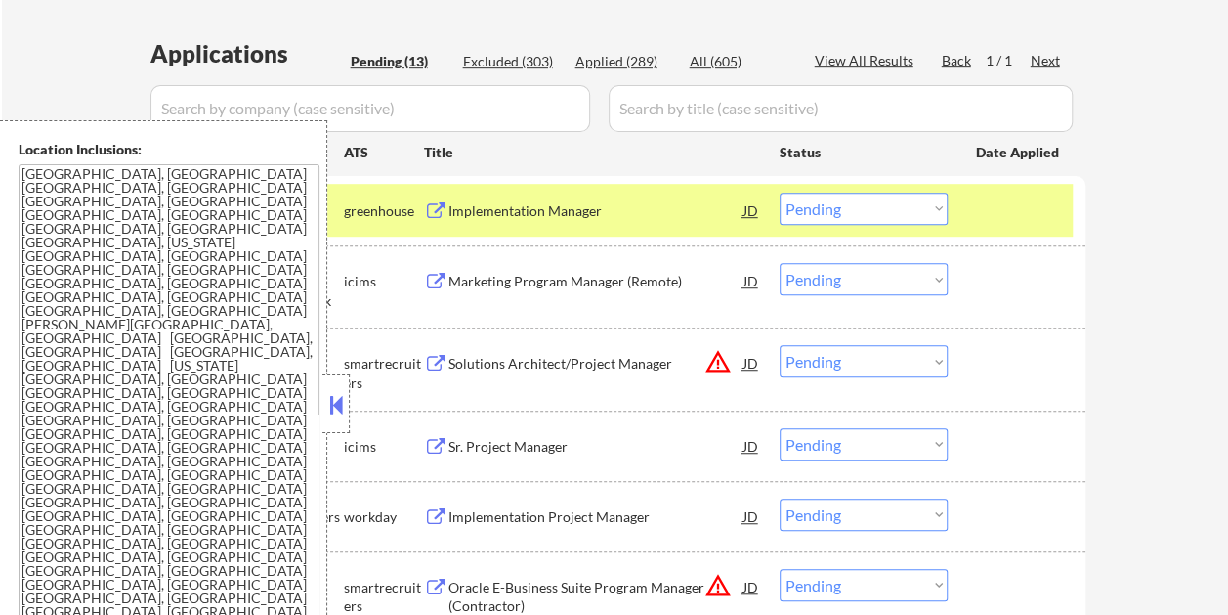
click at [348, 393] on div at bounding box center [335, 403] width 27 height 59
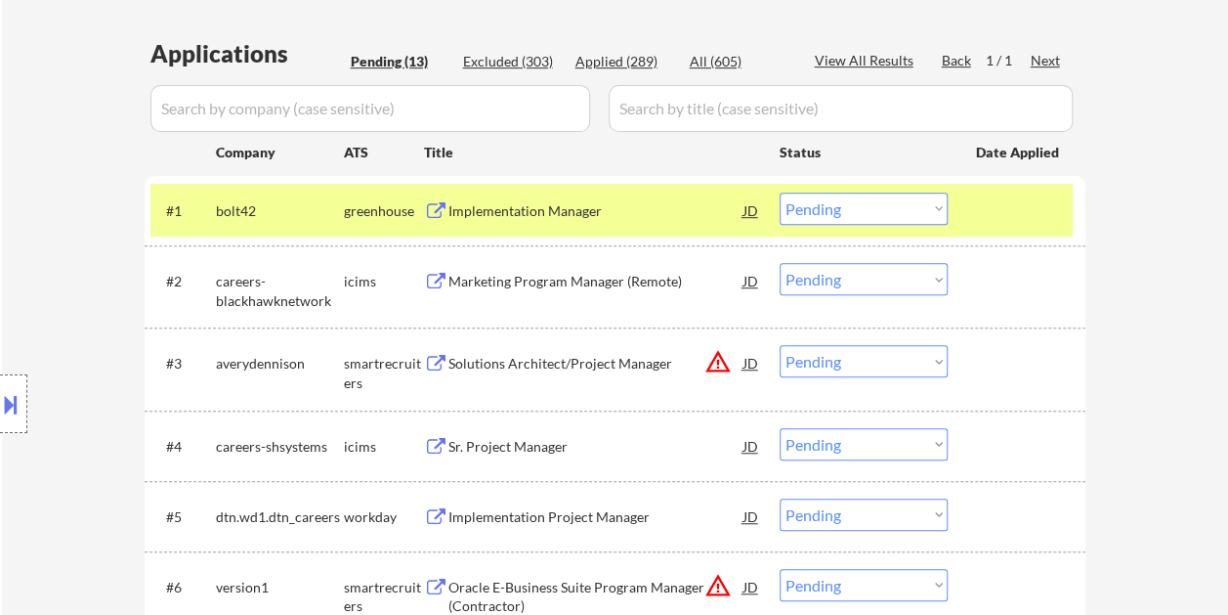
click at [1006, 283] on div at bounding box center [1019, 280] width 86 height 35
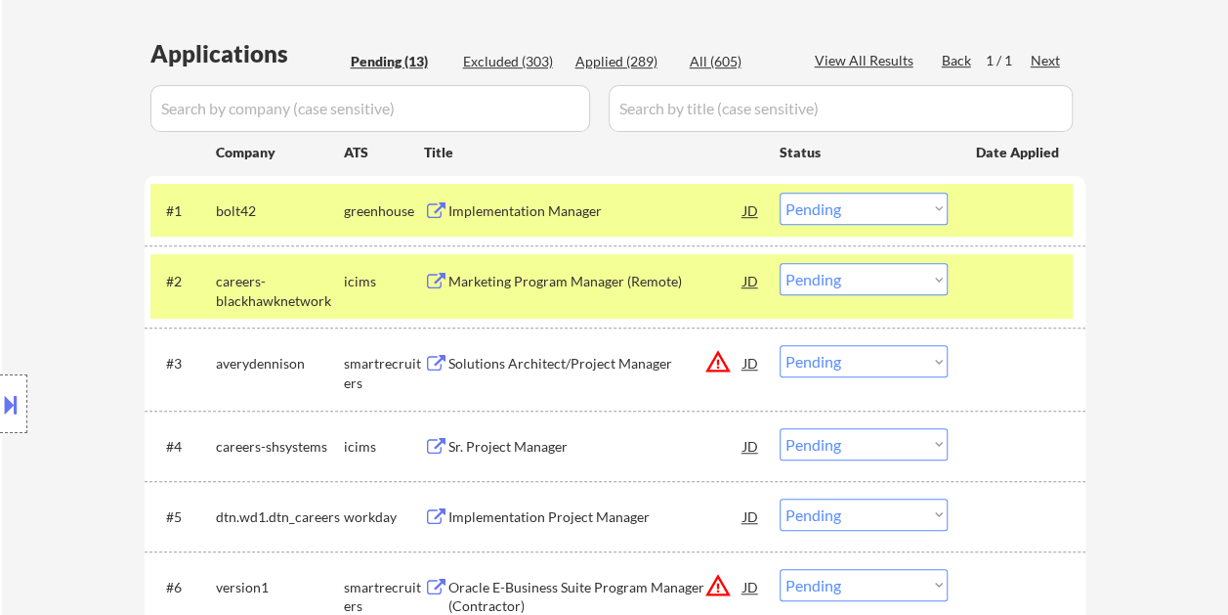
click at [1025, 369] on div at bounding box center [1019, 362] width 86 height 35
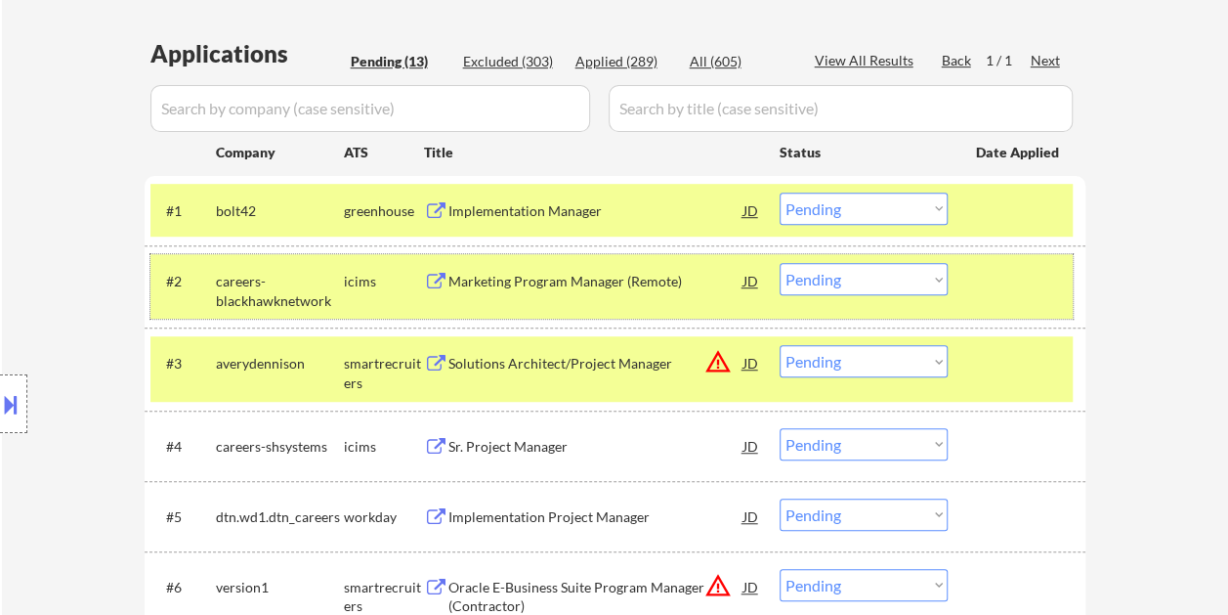
click at [993, 268] on div at bounding box center [1019, 280] width 86 height 35
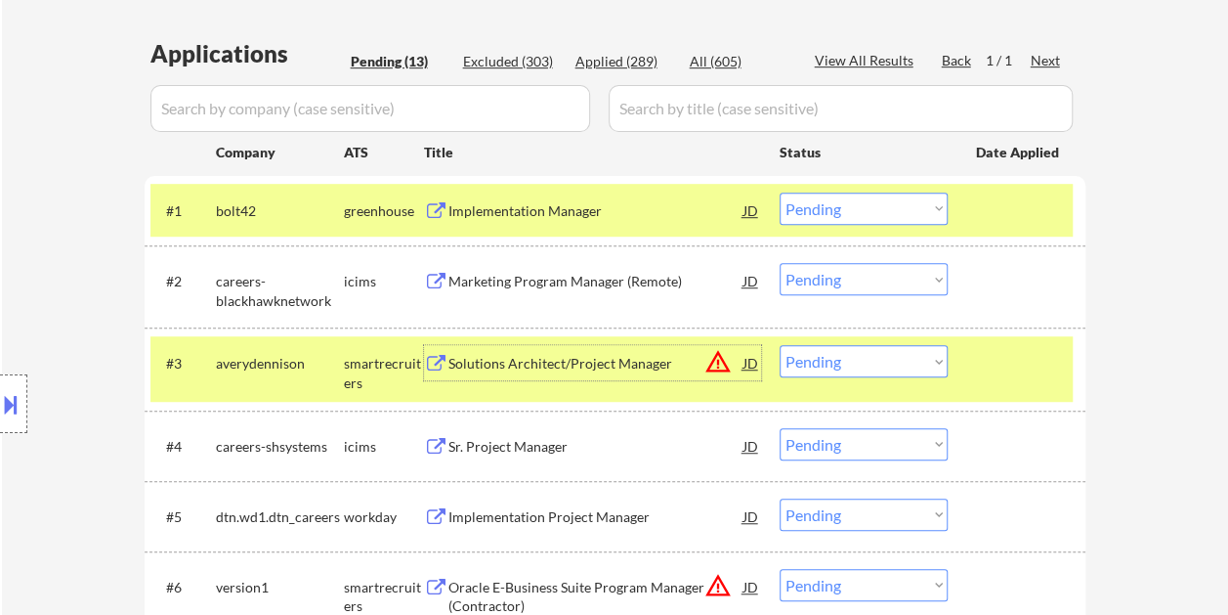
click at [530, 362] on div "Solutions Architect/Project Manager" at bounding box center [595, 364] width 295 height 20
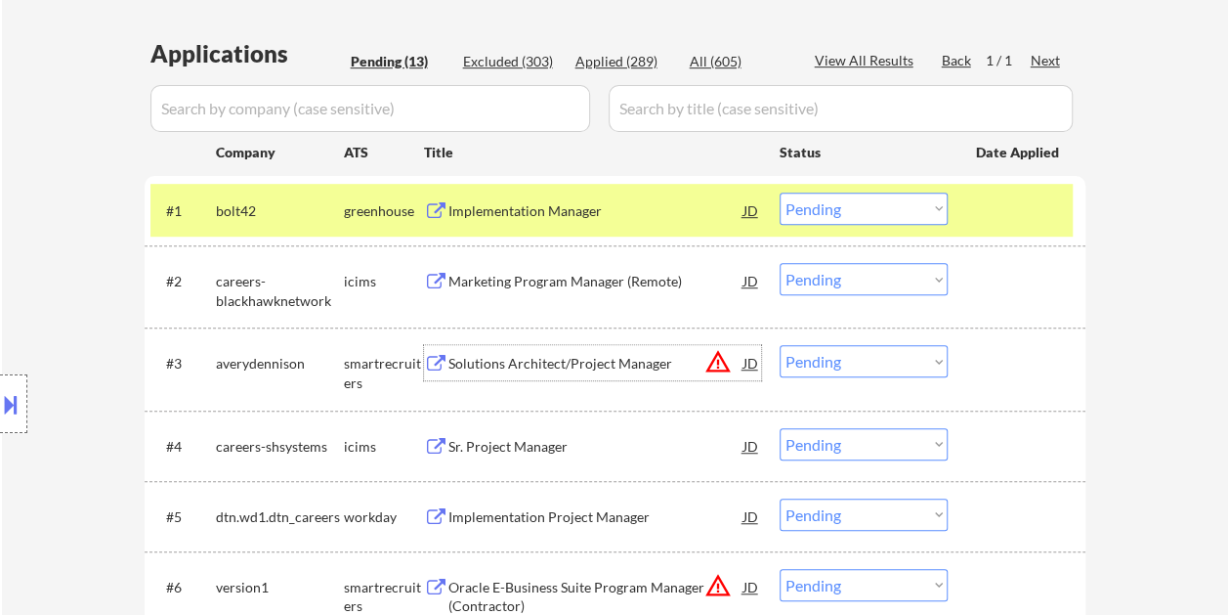
click at [990, 377] on div at bounding box center [1019, 362] width 86 height 35
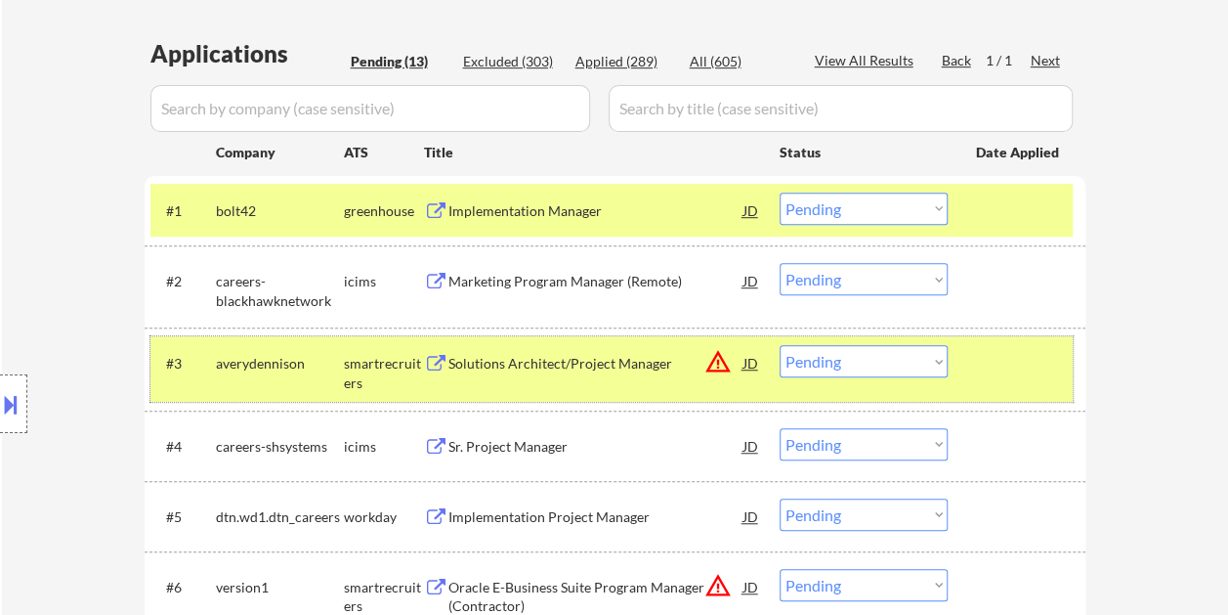
click at [928, 365] on select "Choose an option... Pending Applied Excluded (Questions) Excluded (Expired) Exc…" at bounding box center [864, 361] width 168 height 32
click at [780, 345] on select "Choose an option... Pending Applied Excluded (Questions) Excluded (Expired) Exc…" at bounding box center [864, 361] width 168 height 32
select select ""pending""
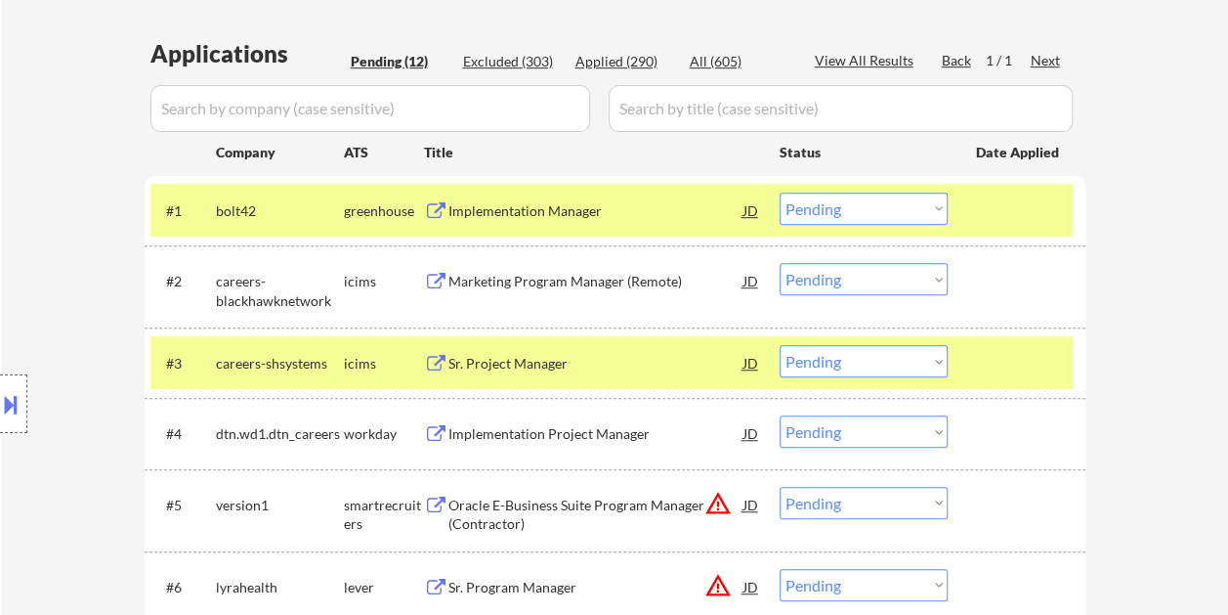
click at [987, 369] on div at bounding box center [1019, 362] width 86 height 35
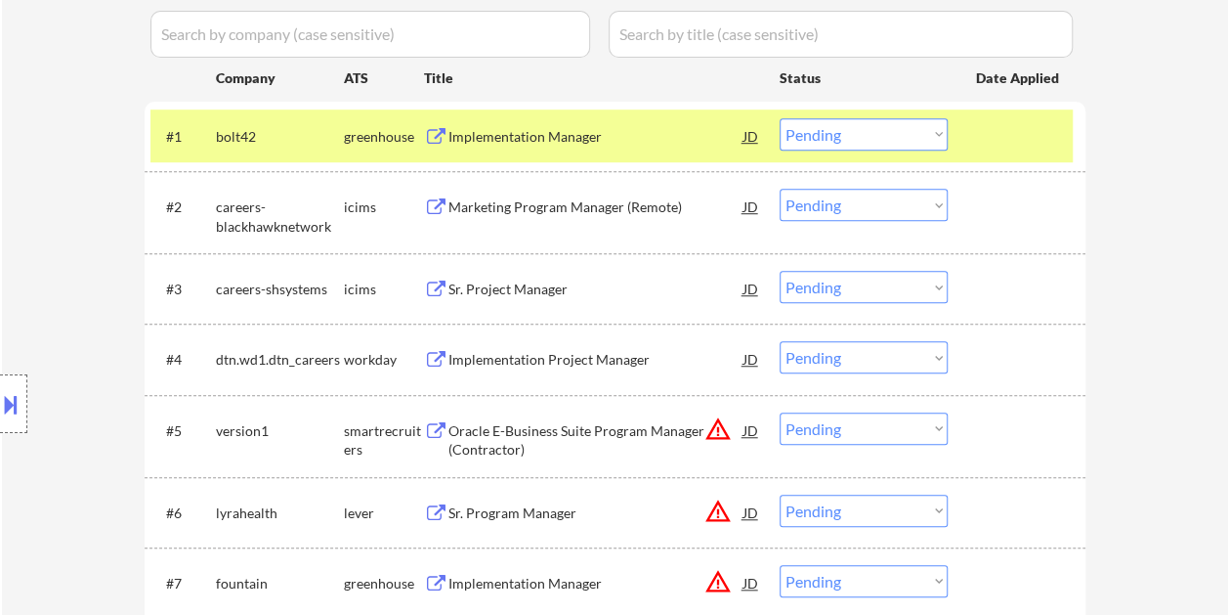
scroll to position [586, 0]
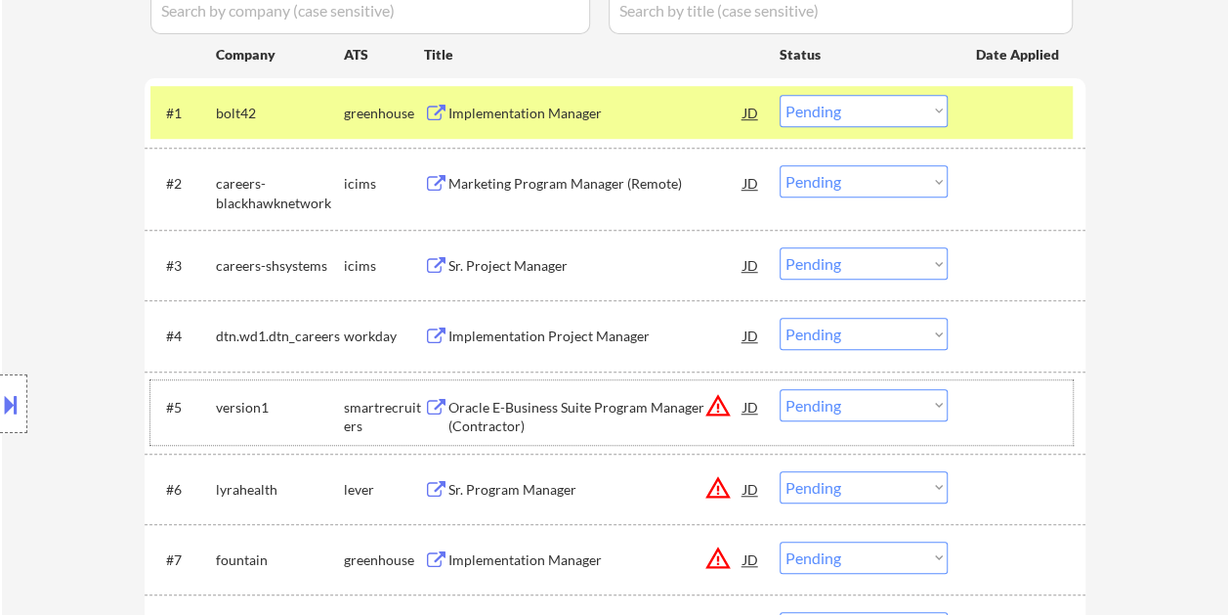
click at [983, 415] on div at bounding box center [1019, 406] width 86 height 35
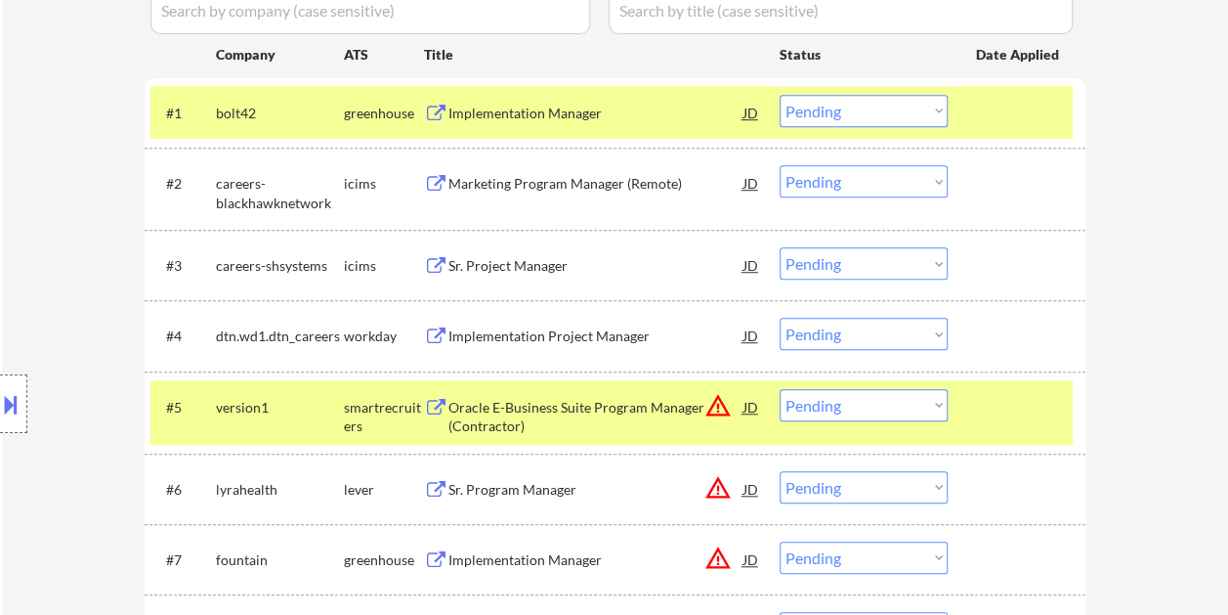
click at [604, 405] on div "Oracle E-Business Suite Program Manager (Contractor)" at bounding box center [595, 417] width 295 height 38
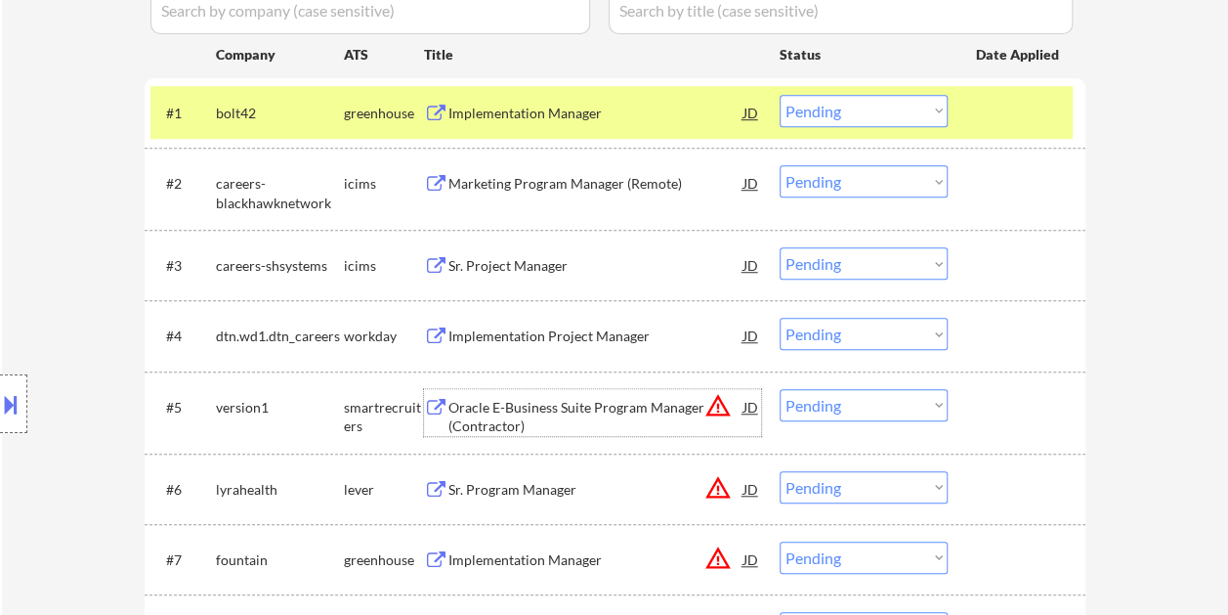
click at [1006, 408] on div at bounding box center [1019, 406] width 86 height 35
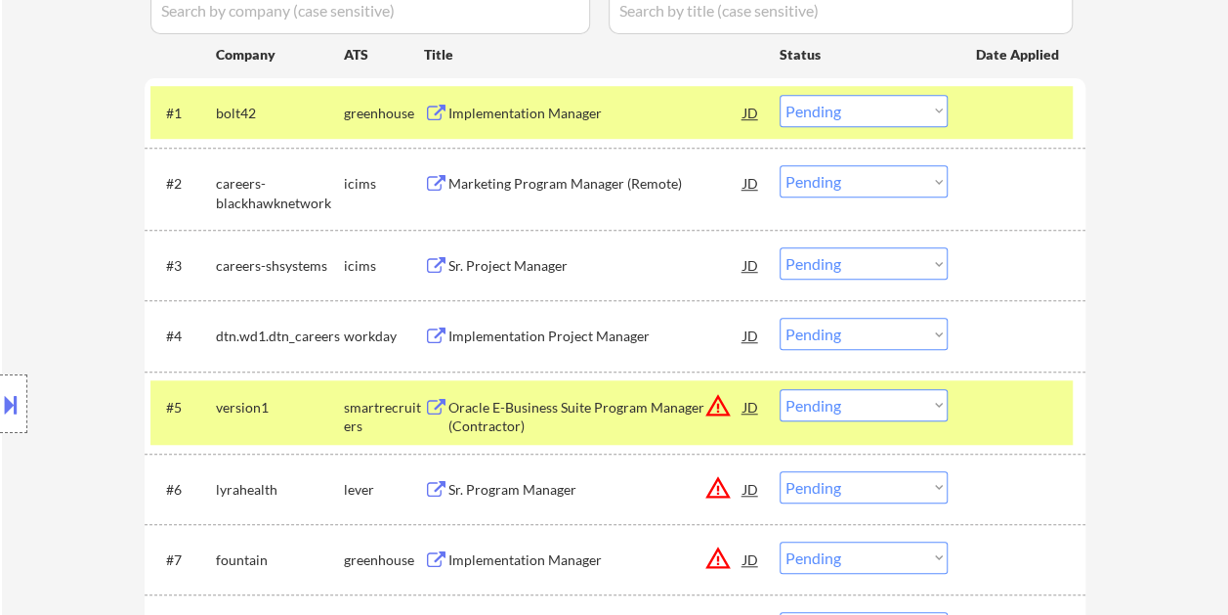
click at [939, 410] on select "Choose an option... Pending Applied Excluded (Questions) Excluded (Expired) Exc…" at bounding box center [864, 405] width 168 height 32
click at [780, 389] on select "Choose an option... Pending Applied Excluded (Questions) Excluded (Expired) Exc…" at bounding box center [864, 405] width 168 height 32
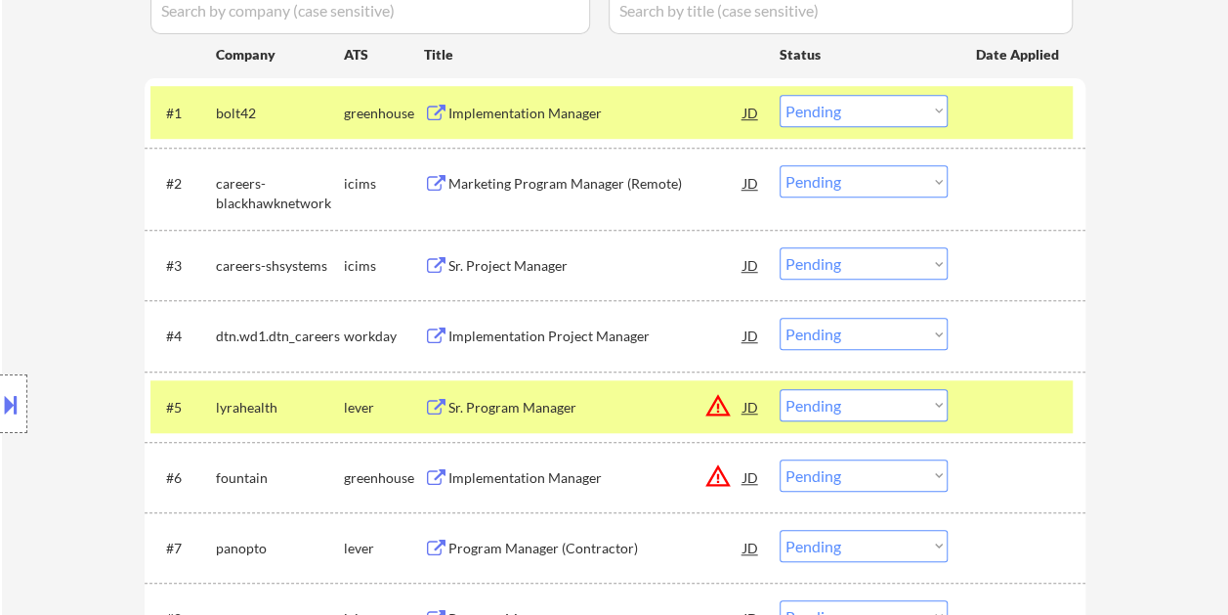
click at [606, 405] on div "Sr. Program Manager" at bounding box center [595, 408] width 295 height 20
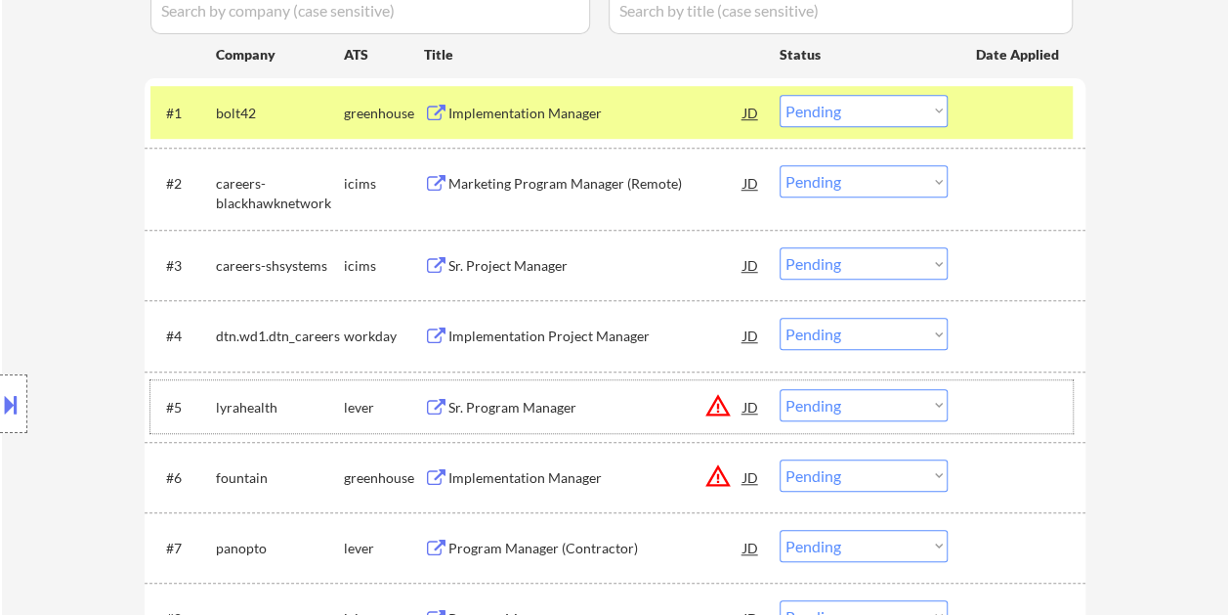
drag, startPoint x: 1000, startPoint y: 410, endPoint x: 933, endPoint y: 408, distance: 66.5
click at [998, 409] on div at bounding box center [1019, 406] width 86 height 35
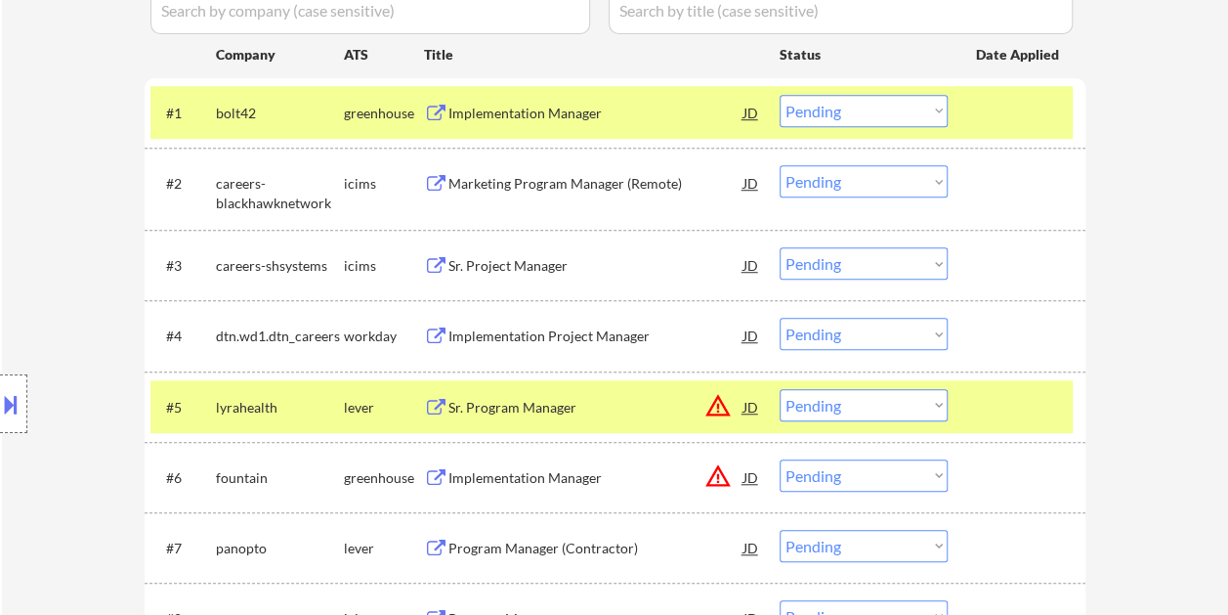
click at [928, 408] on select "Choose an option... Pending Applied Excluded (Questions) Excluded (Expired) Exc…" at bounding box center [864, 405] width 168 height 32
click at [780, 389] on select "Choose an option... Pending Applied Excluded (Questions) Excluded (Expired) Exc…" at bounding box center [864, 405] width 168 height 32
select select ""pending""
click at [983, 398] on div at bounding box center [1019, 406] width 86 height 35
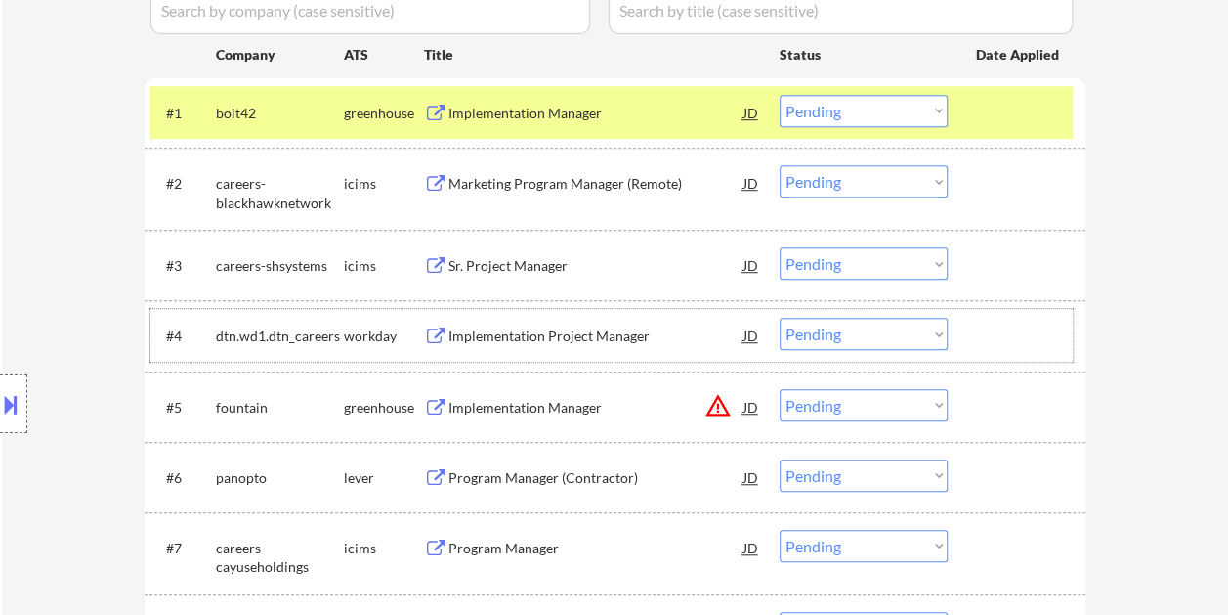
click at [1007, 330] on div at bounding box center [1019, 335] width 86 height 35
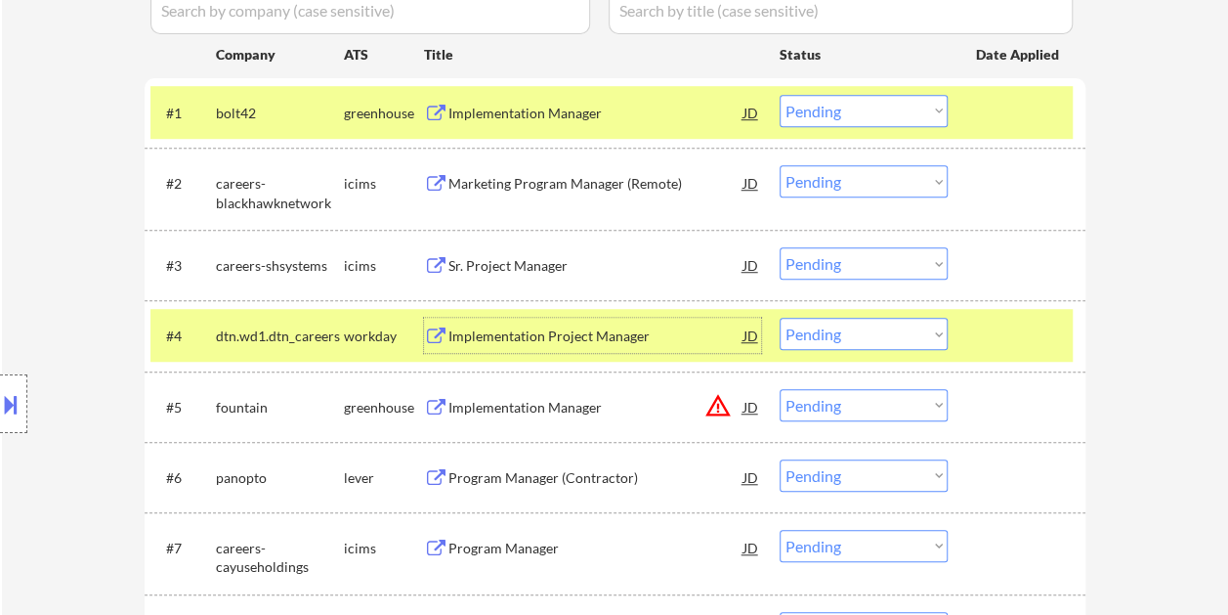
click at [532, 333] on div "Implementation Project Manager" at bounding box center [595, 336] width 295 height 20
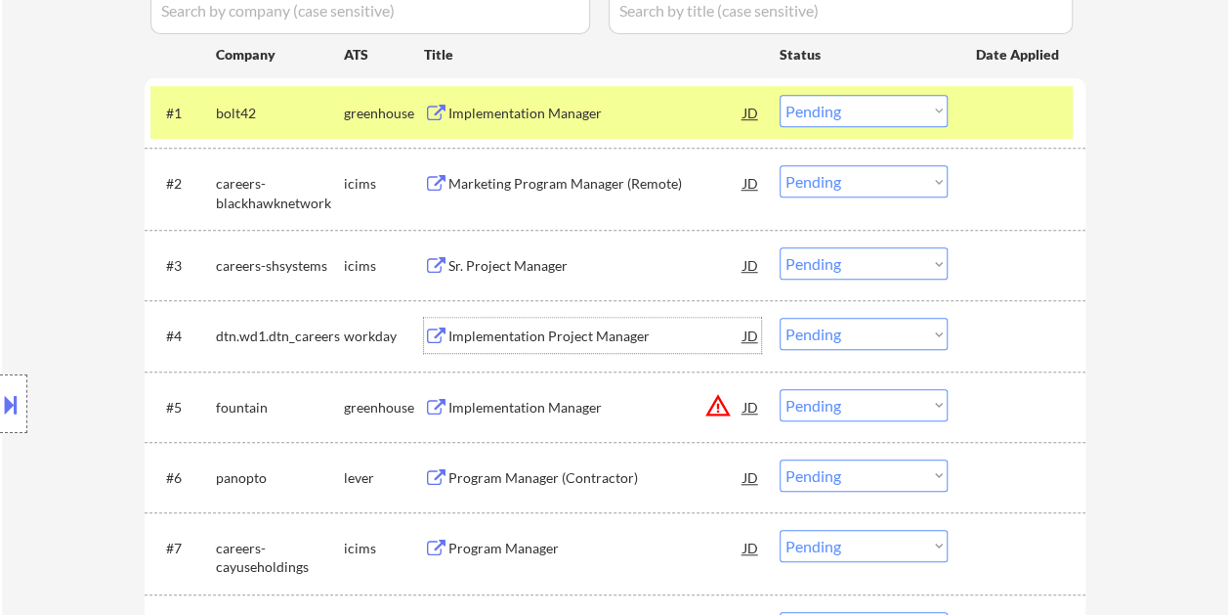
drag, startPoint x: 1003, startPoint y: 343, endPoint x: 953, endPoint y: 343, distance: 49.8
click at [1002, 342] on div at bounding box center [1019, 335] width 86 height 35
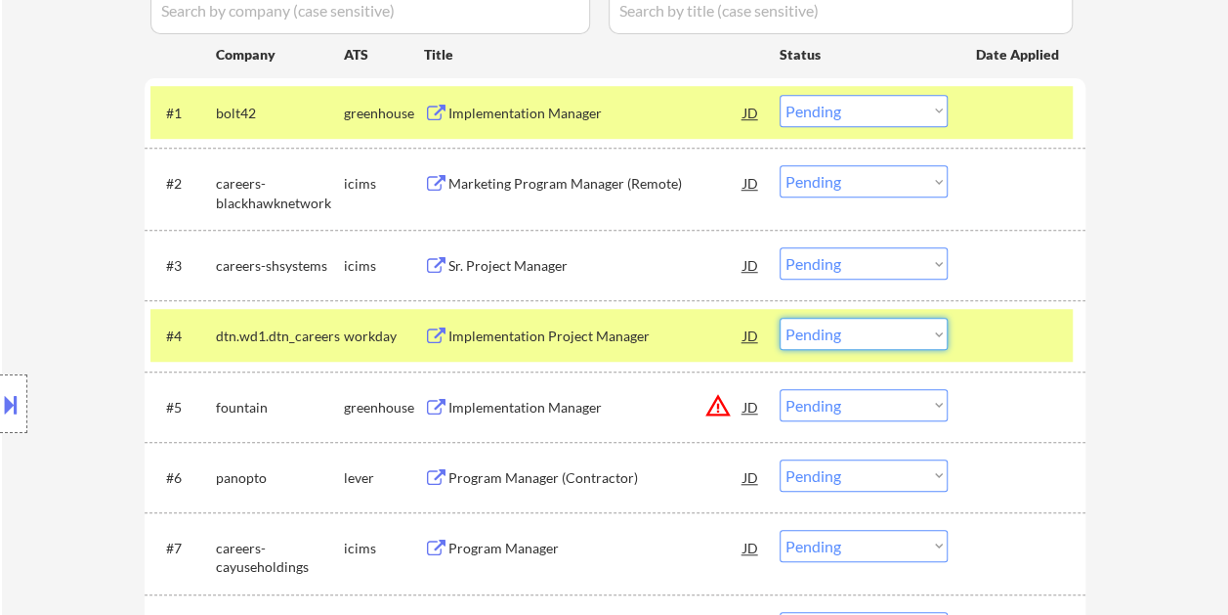
click at [938, 340] on select "Choose an option... Pending Applied Excluded (Questions) Excluded (Expired) Exc…" at bounding box center [864, 334] width 168 height 32
click at [780, 318] on select "Choose an option... Pending Applied Excluded (Questions) Excluded (Expired) Exc…" at bounding box center [864, 334] width 168 height 32
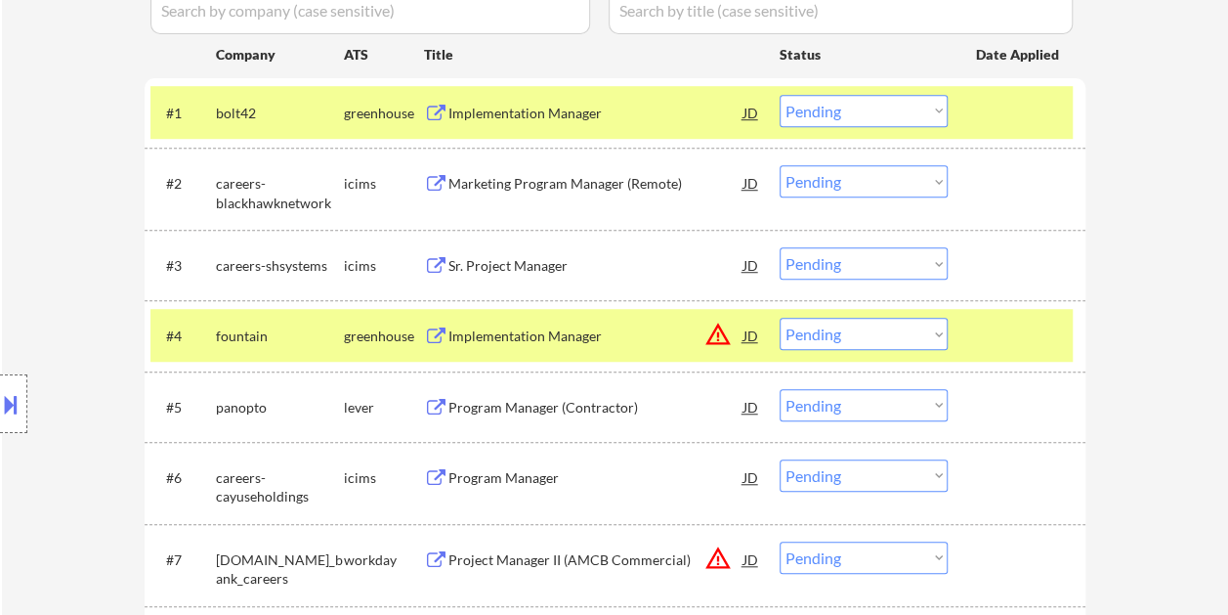
click at [1034, 330] on div at bounding box center [1019, 335] width 86 height 35
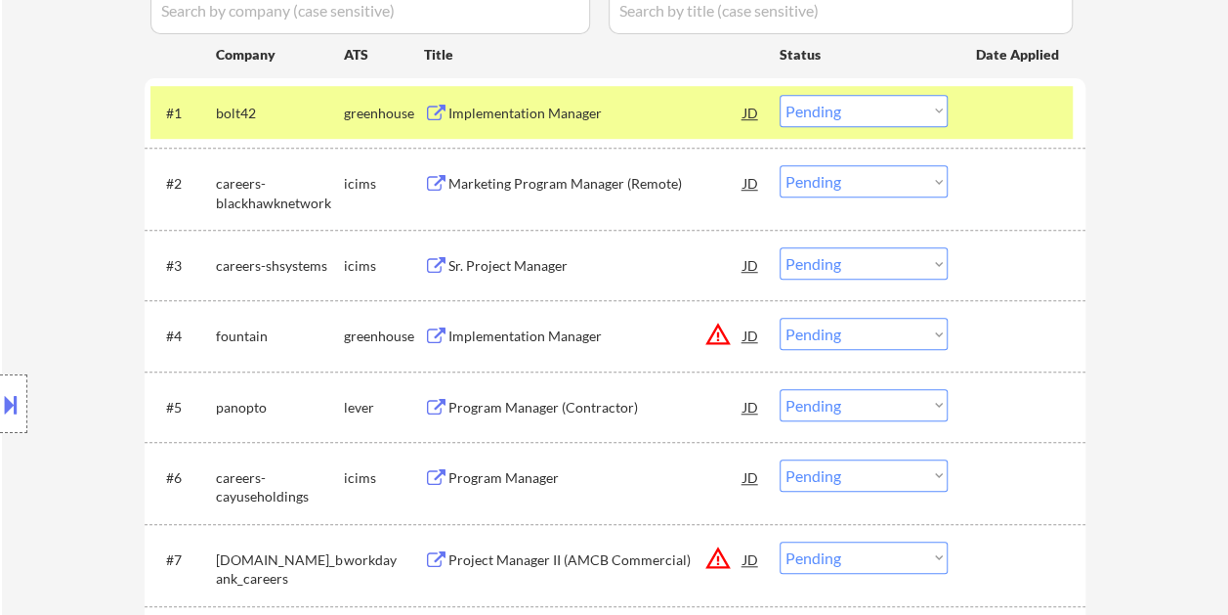
click at [1040, 326] on div at bounding box center [1019, 335] width 86 height 35
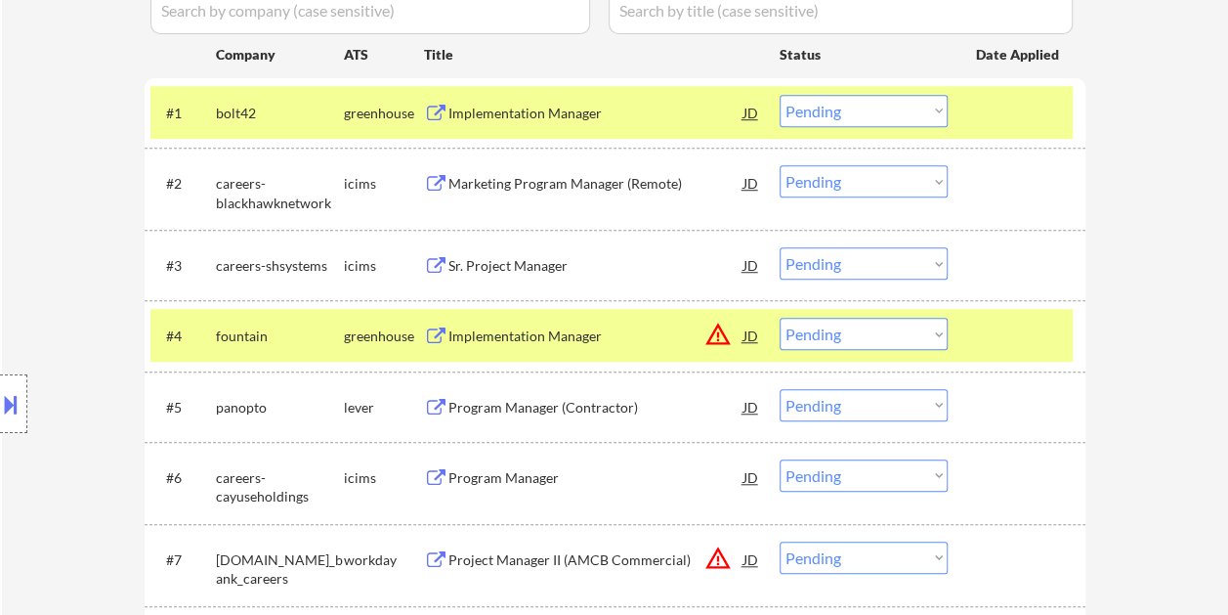
click at [587, 343] on div "Implementation Manager" at bounding box center [595, 336] width 295 height 20
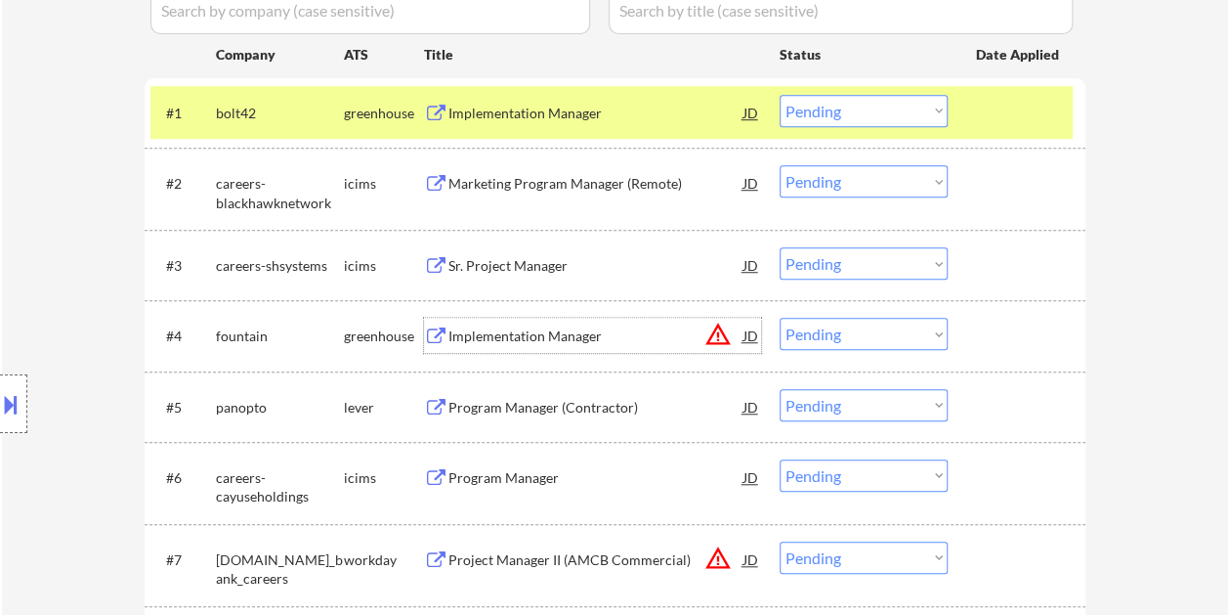
drag, startPoint x: 1032, startPoint y: 334, endPoint x: 952, endPoint y: 340, distance: 80.3
click at [1030, 334] on div at bounding box center [1019, 335] width 86 height 35
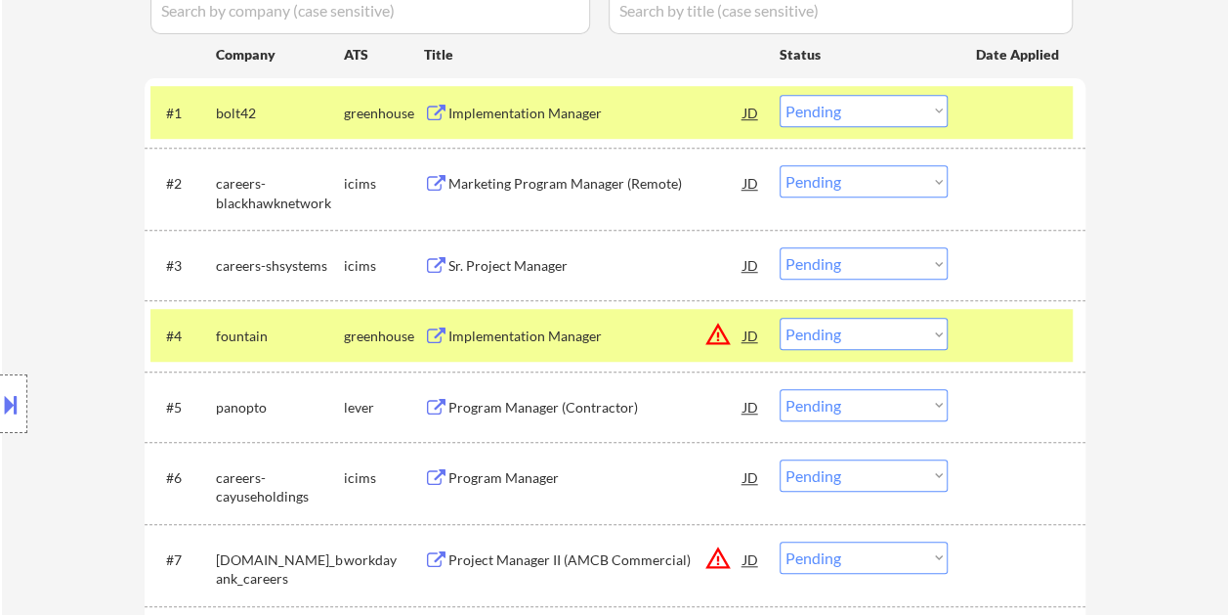
click at [936, 339] on select "Choose an option... Pending Applied Excluded (Questions) Excluded (Expired) Exc…" at bounding box center [864, 334] width 168 height 32
click at [780, 318] on select "Choose an option... Pending Applied Excluded (Questions) Excluded (Expired) Exc…" at bounding box center [864, 334] width 168 height 32
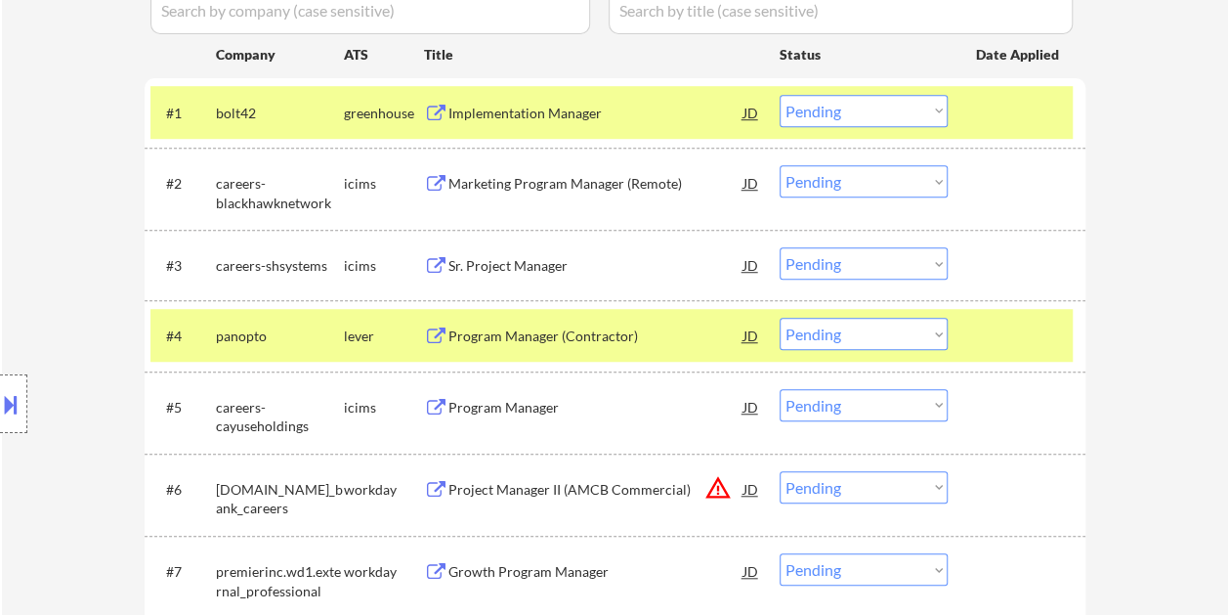
click at [985, 340] on div at bounding box center [1019, 335] width 86 height 35
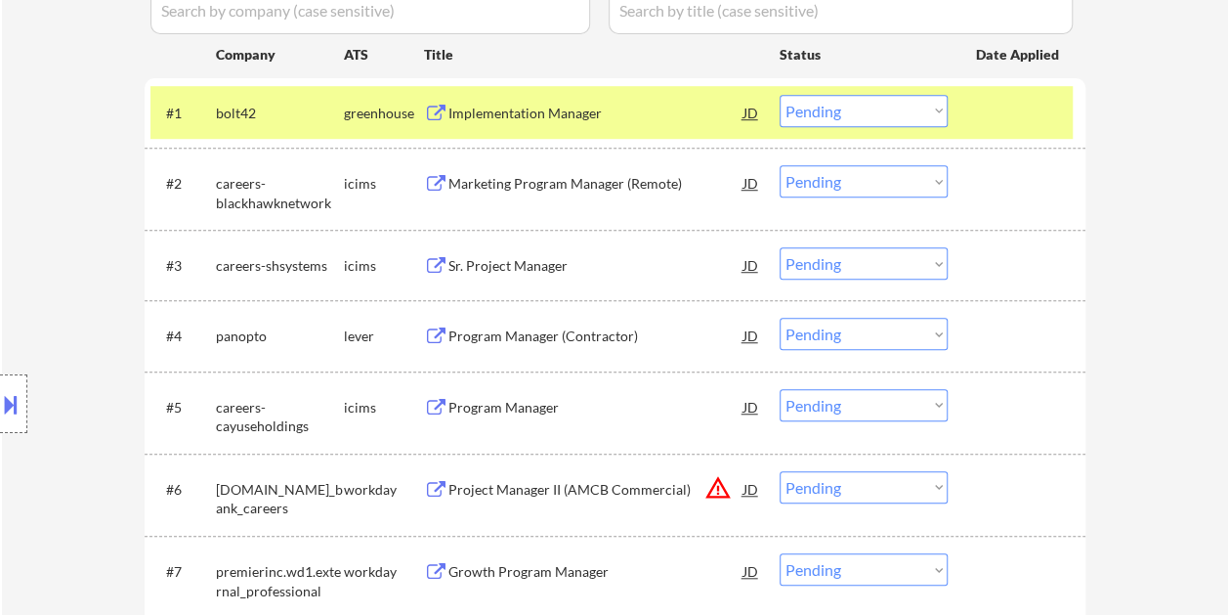
drag, startPoint x: 997, startPoint y: 336, endPoint x: 807, endPoint y: 349, distance: 190.0
click at [997, 335] on div at bounding box center [1019, 335] width 86 height 35
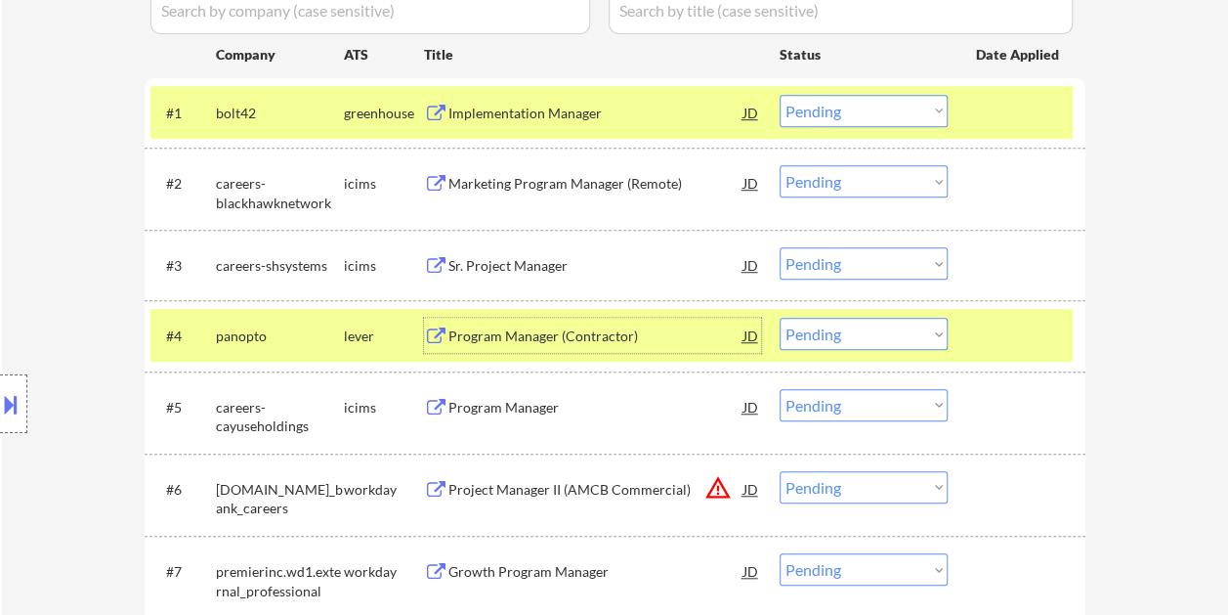
click at [682, 335] on div "Program Manager (Contractor)" at bounding box center [595, 336] width 295 height 20
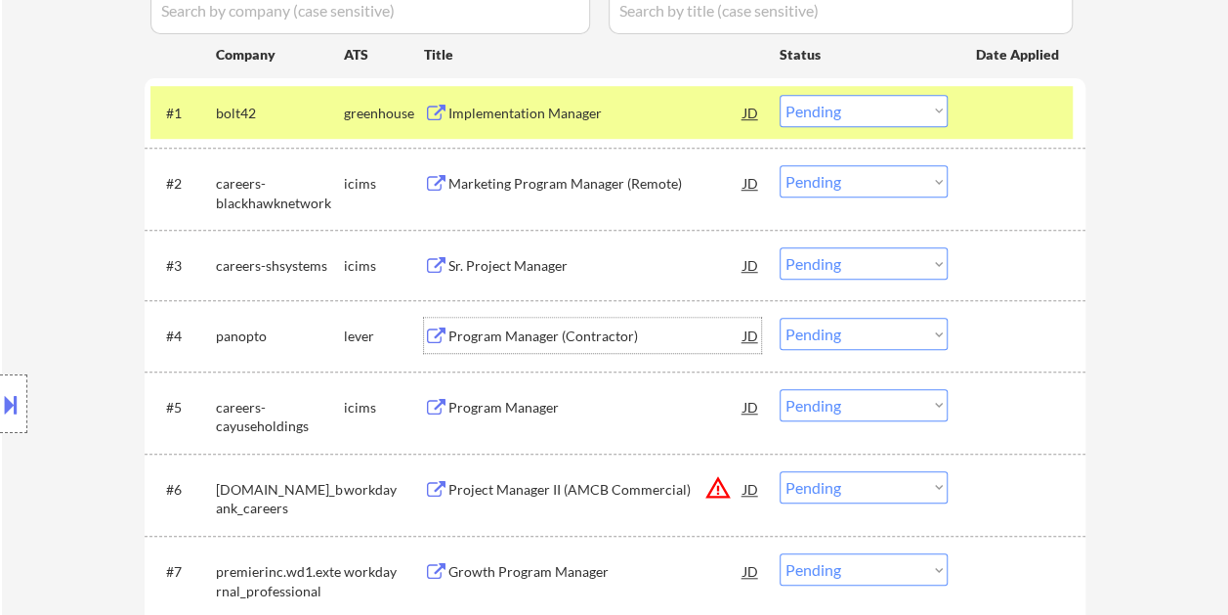
click at [993, 352] on div at bounding box center [1019, 335] width 86 height 35
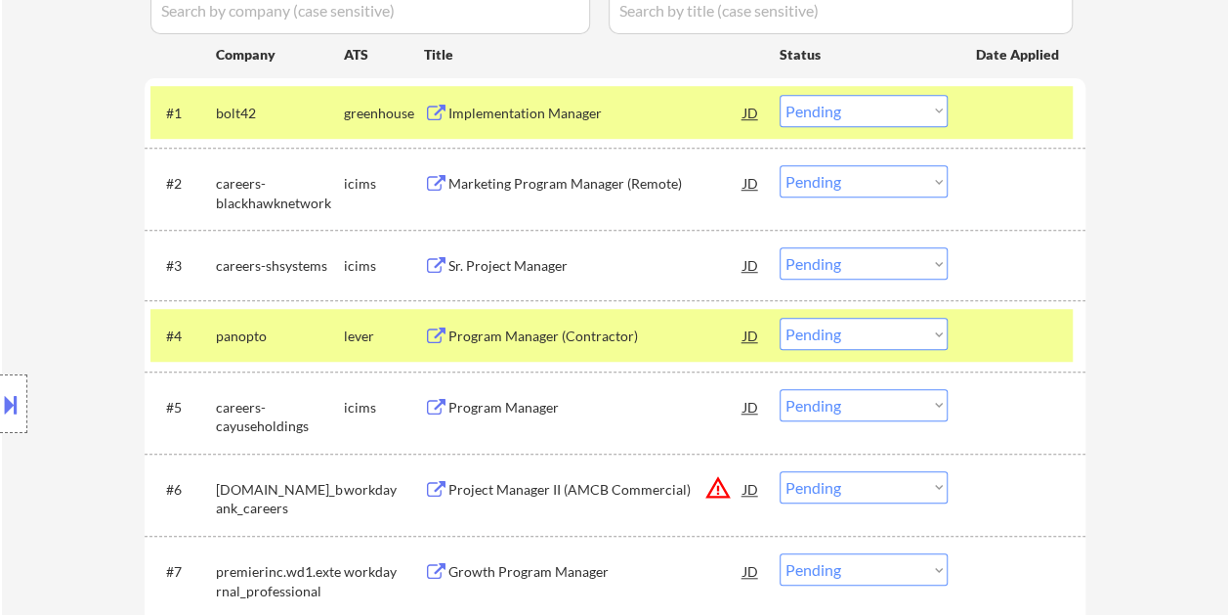
click at [936, 340] on select "Choose an option... Pending Applied Excluded (Questions) Excluded (Expired) Exc…" at bounding box center [864, 334] width 168 height 32
click at [780, 318] on select "Choose an option... Pending Applied Excluded (Questions) Excluded (Expired) Exc…" at bounding box center [864, 334] width 168 height 32
select select ""pending""
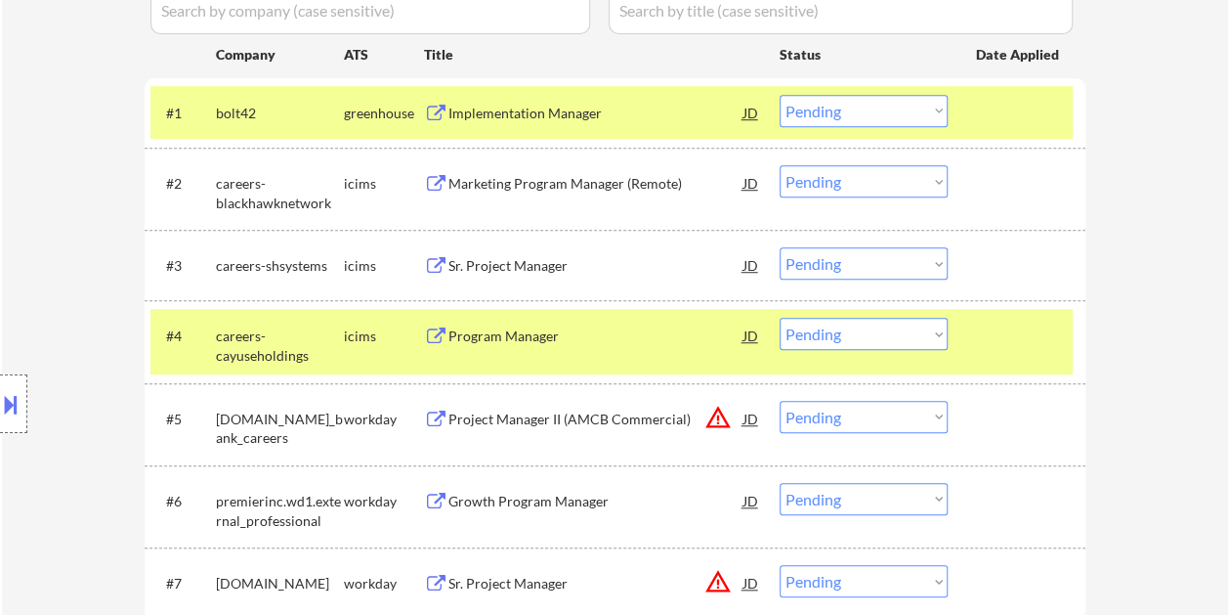
click at [1001, 345] on div at bounding box center [1019, 335] width 86 height 35
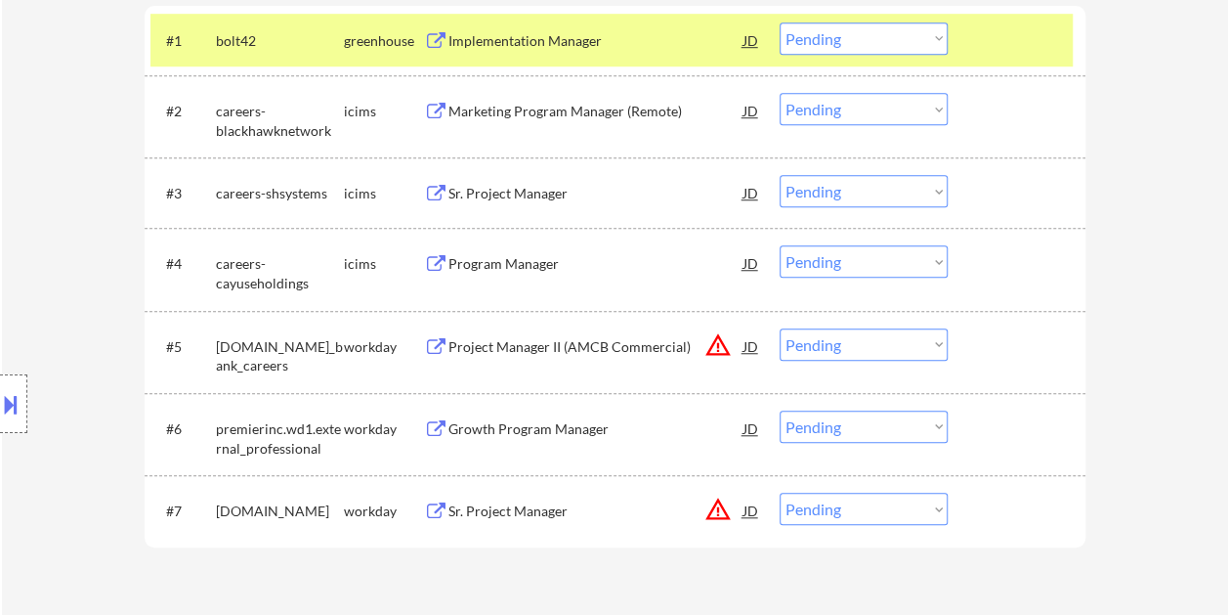
scroll to position [684, 0]
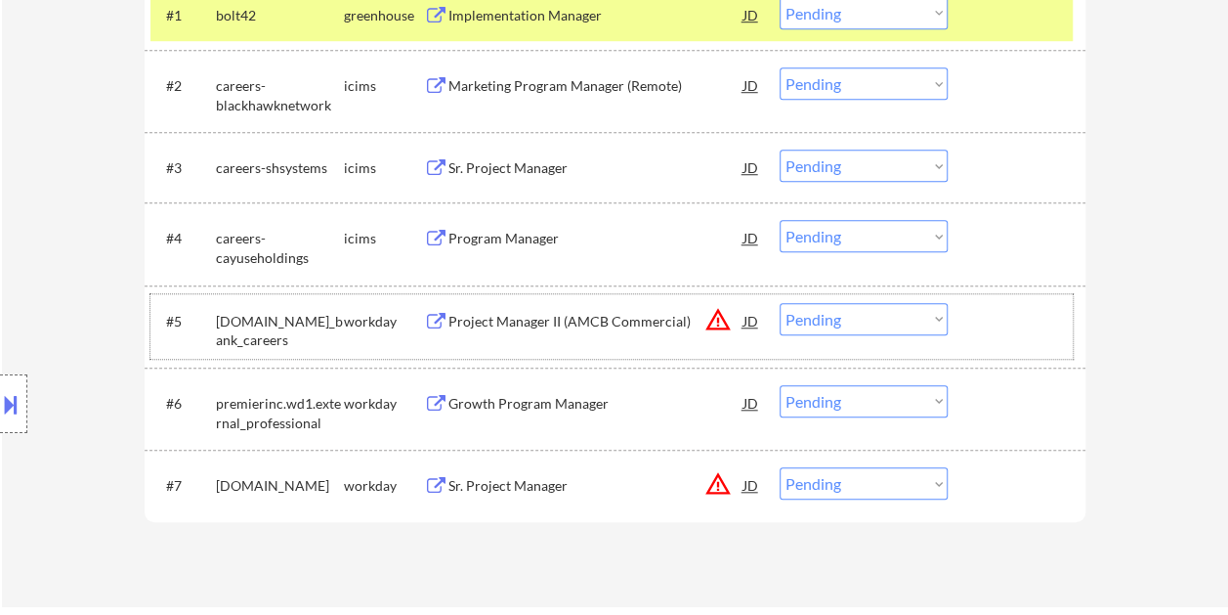
click at [986, 315] on div at bounding box center [1019, 320] width 86 height 35
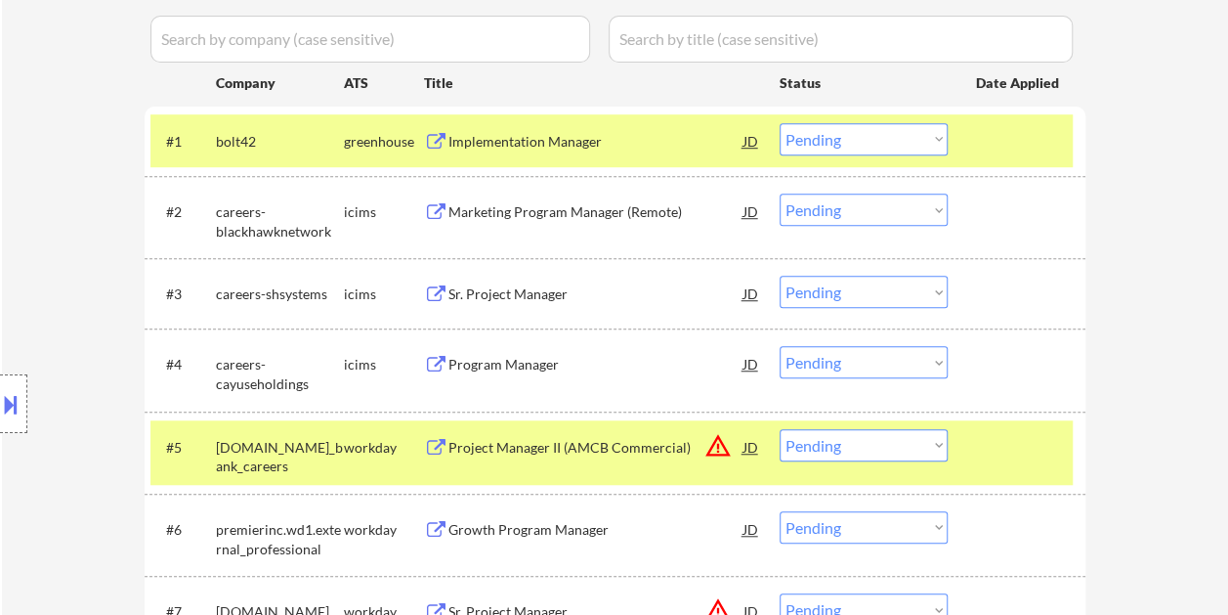
scroll to position [586, 0]
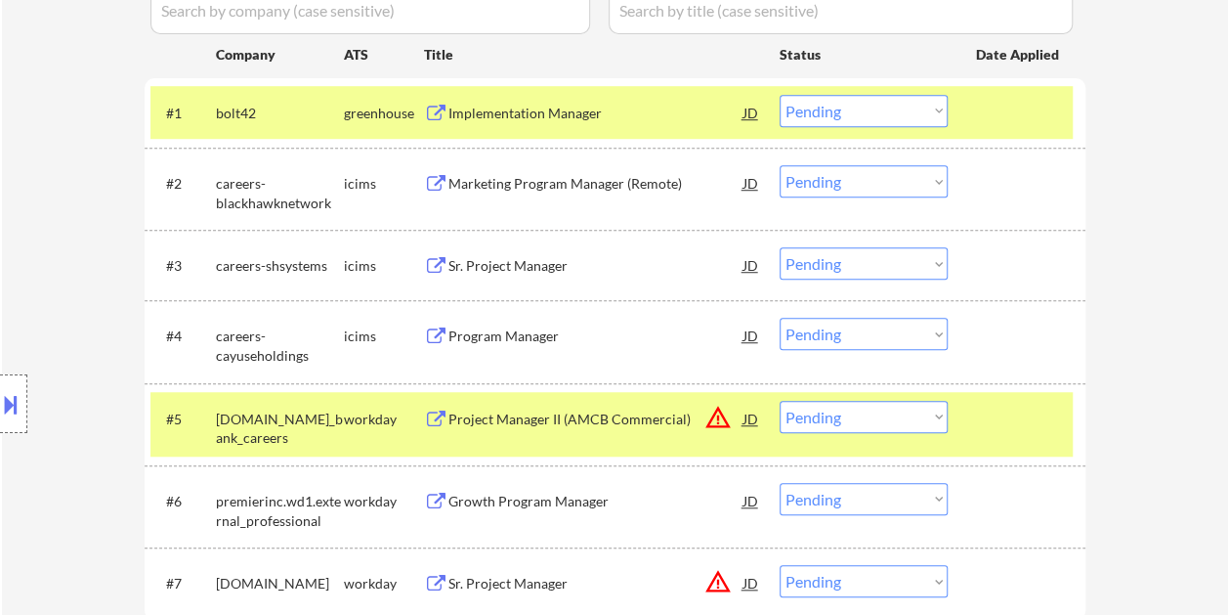
click at [1004, 414] on div at bounding box center [1019, 418] width 86 height 35
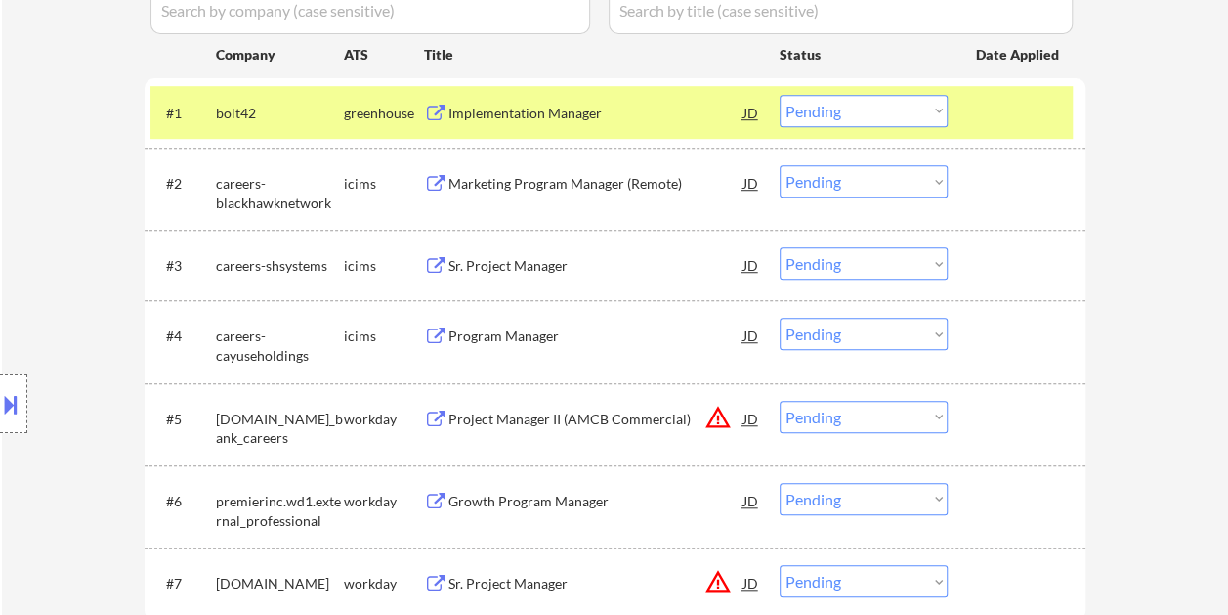
click at [1004, 414] on div at bounding box center [1019, 418] width 86 height 35
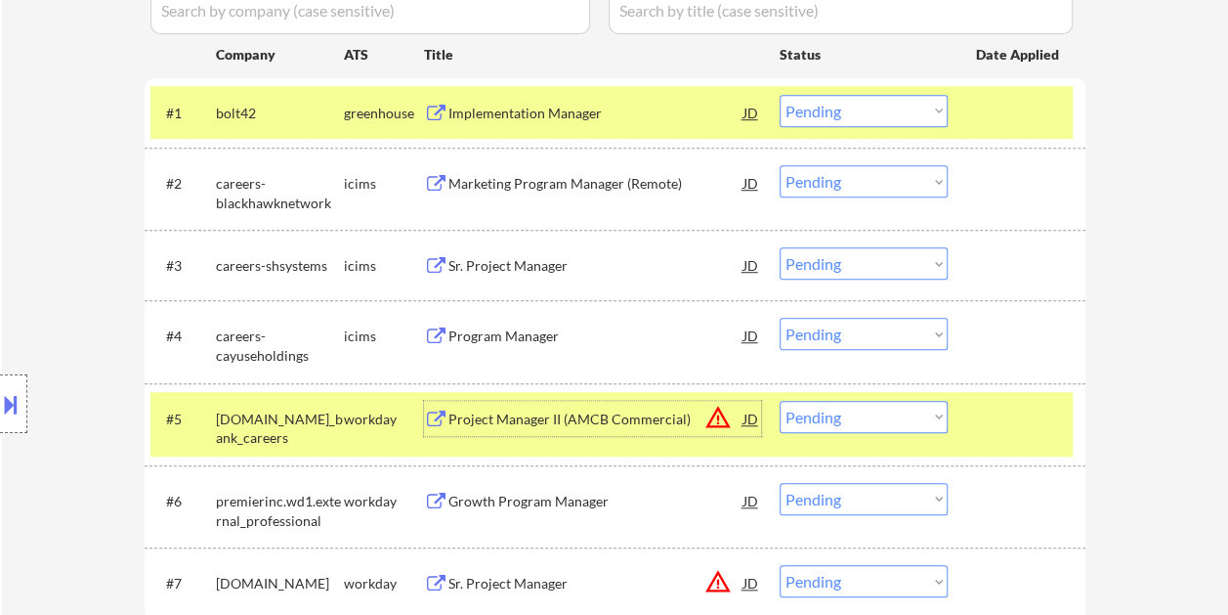
click at [639, 429] on div "Project Manager II (AMCB Commercial)" at bounding box center [595, 418] width 295 height 35
